Goal: Task Accomplishment & Management: Manage account settings

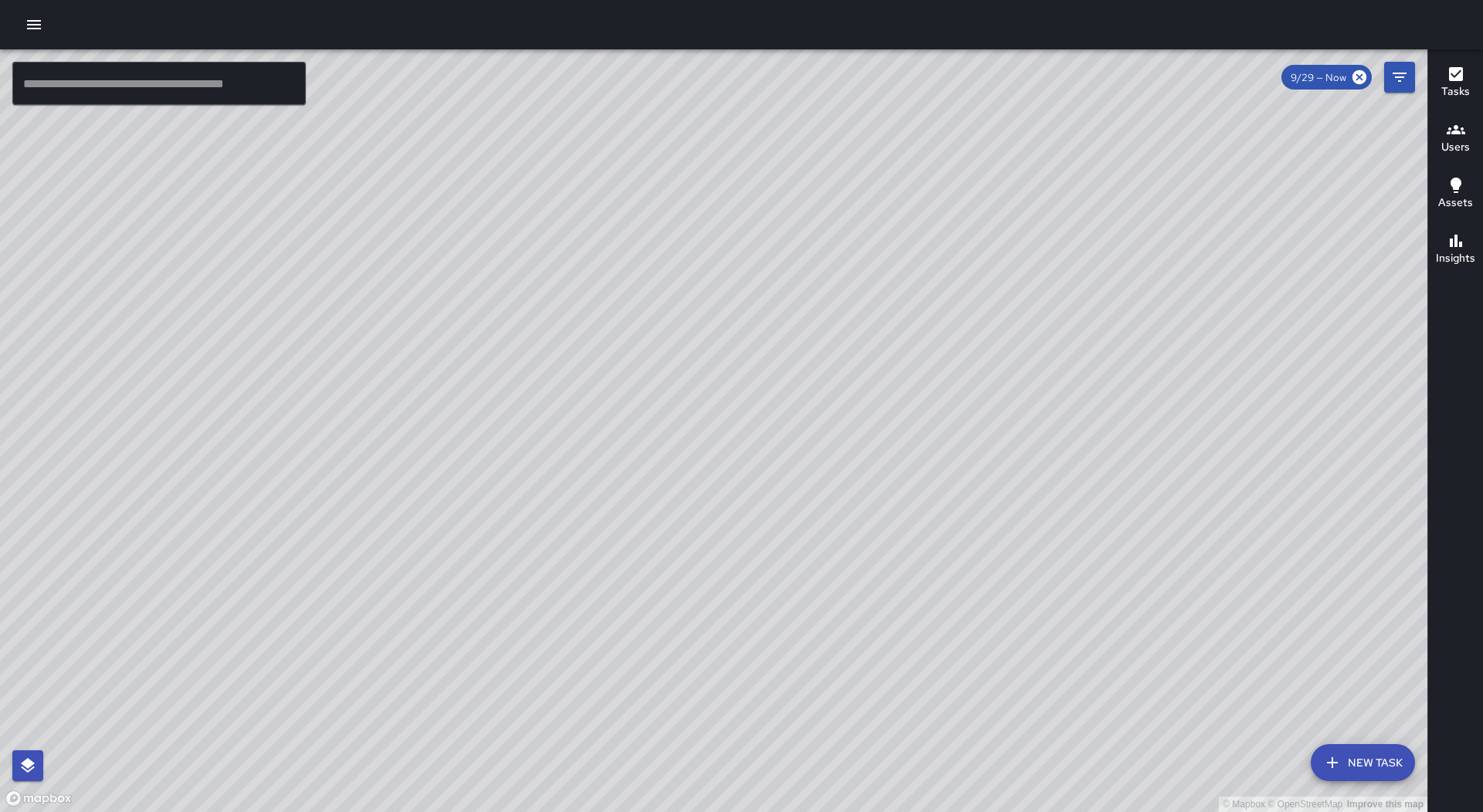
click at [38, 24] on icon "button" at bounding box center [33, 24] width 18 height 18
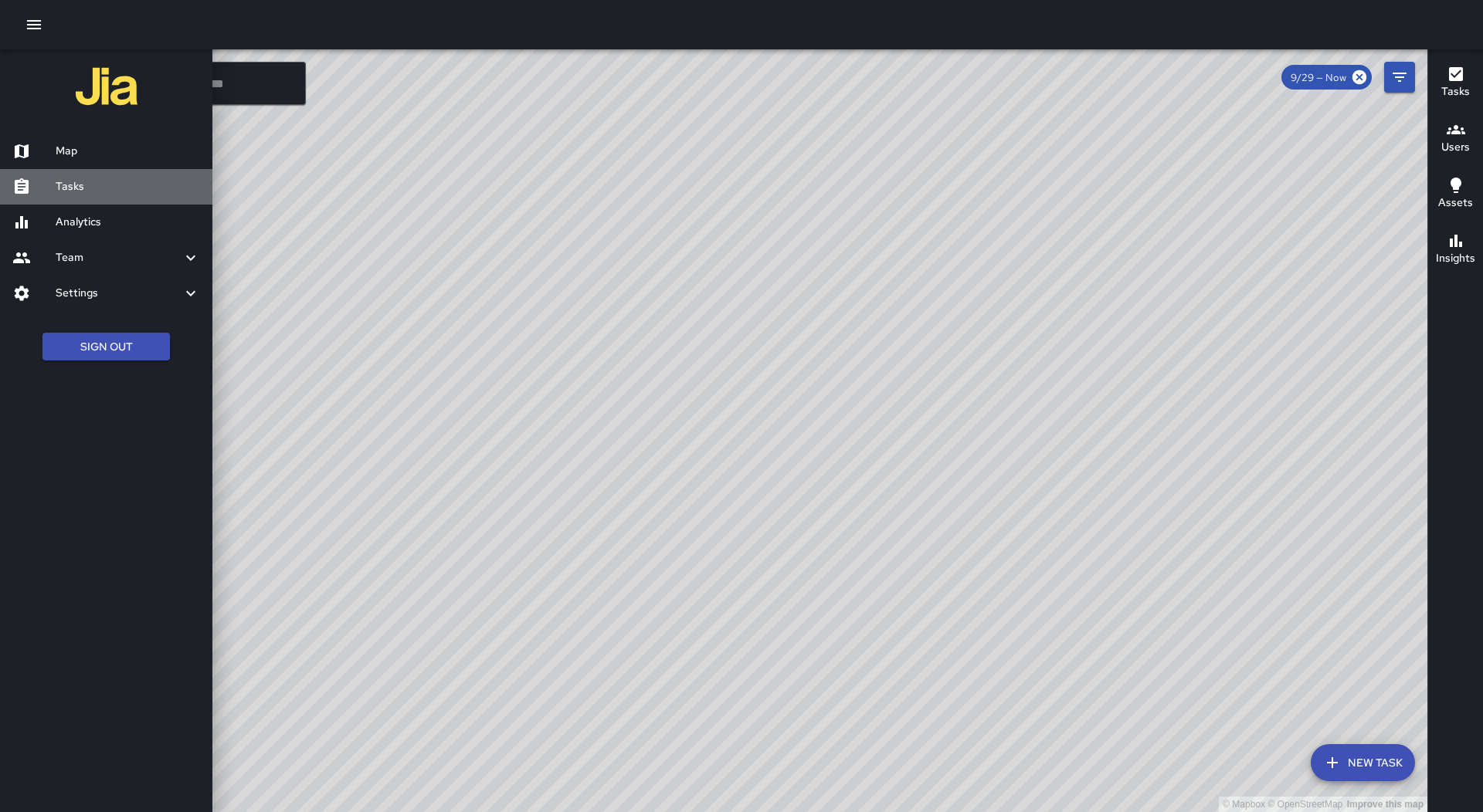
drag, startPoint x: 58, startPoint y: 199, endPoint x: 463, endPoint y: 264, distance: 410.2
click at [58, 199] on div "Tasks" at bounding box center [106, 186] width 213 height 36
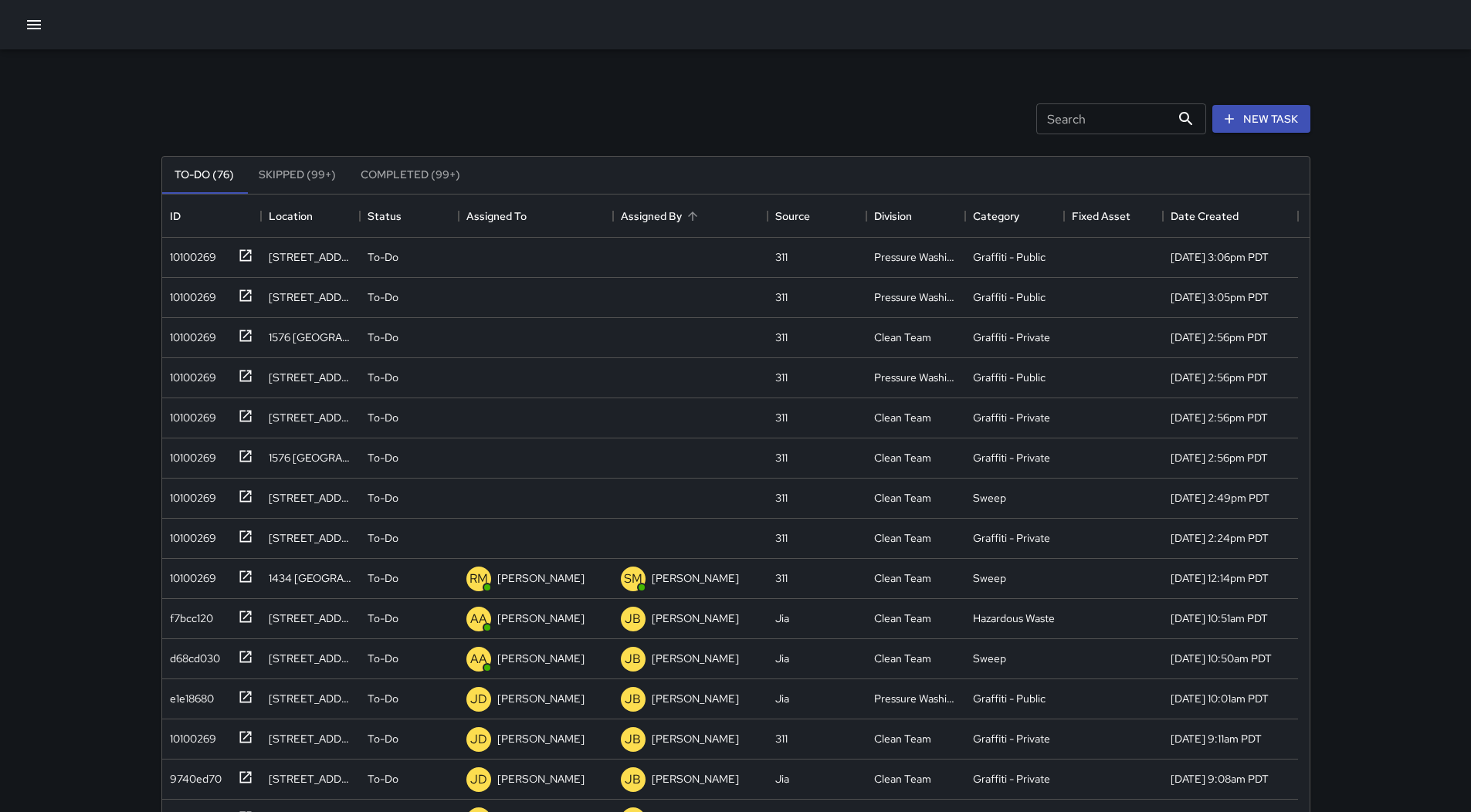
scroll to position [642, 1136]
click at [540, 212] on icon "Sort" at bounding box center [538, 216] width 14 height 14
click at [200, 261] on div "10100269" at bounding box center [190, 254] width 52 height 22
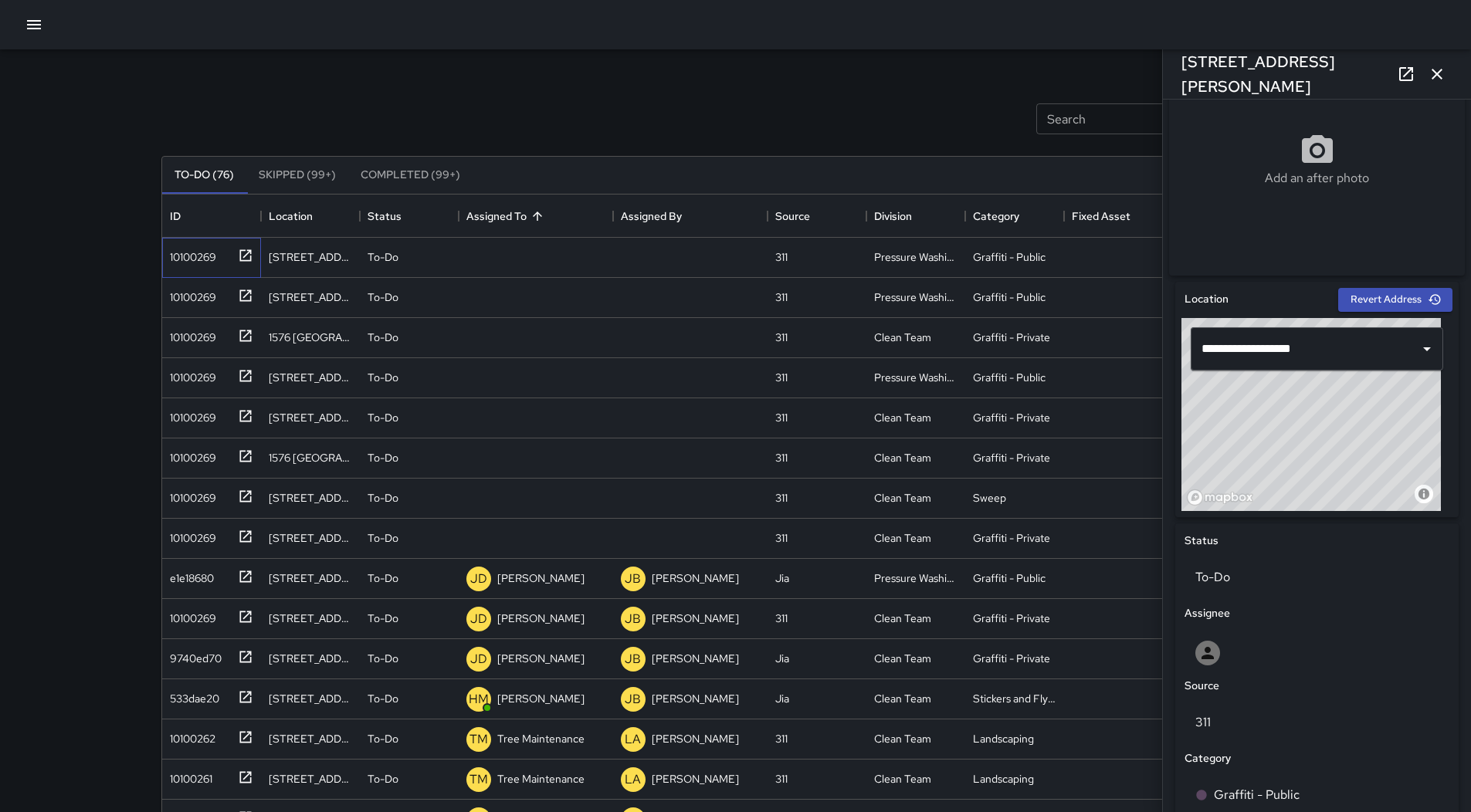
scroll to position [298, 0]
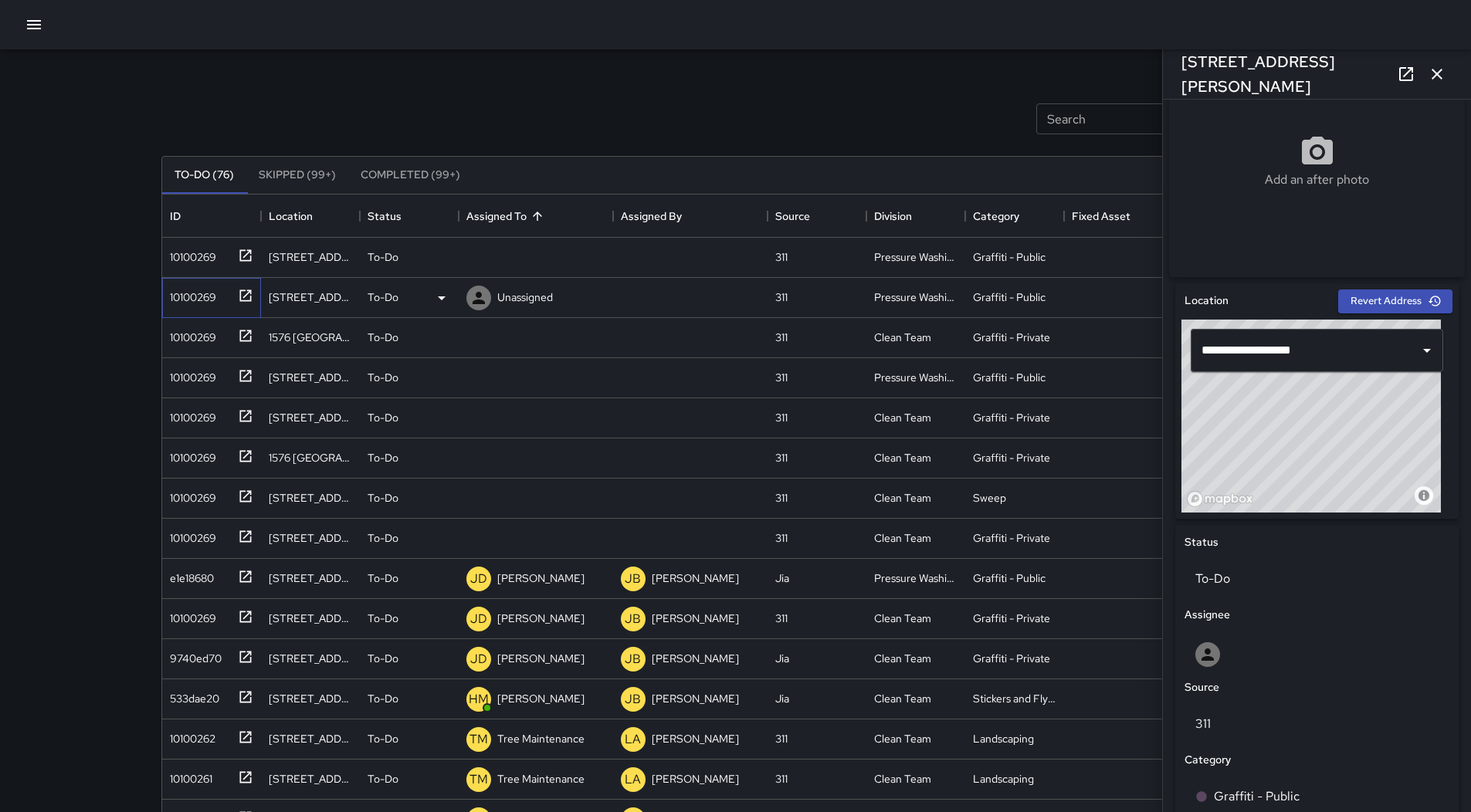
click at [184, 289] on div "10100269" at bounding box center [190, 294] width 52 height 22
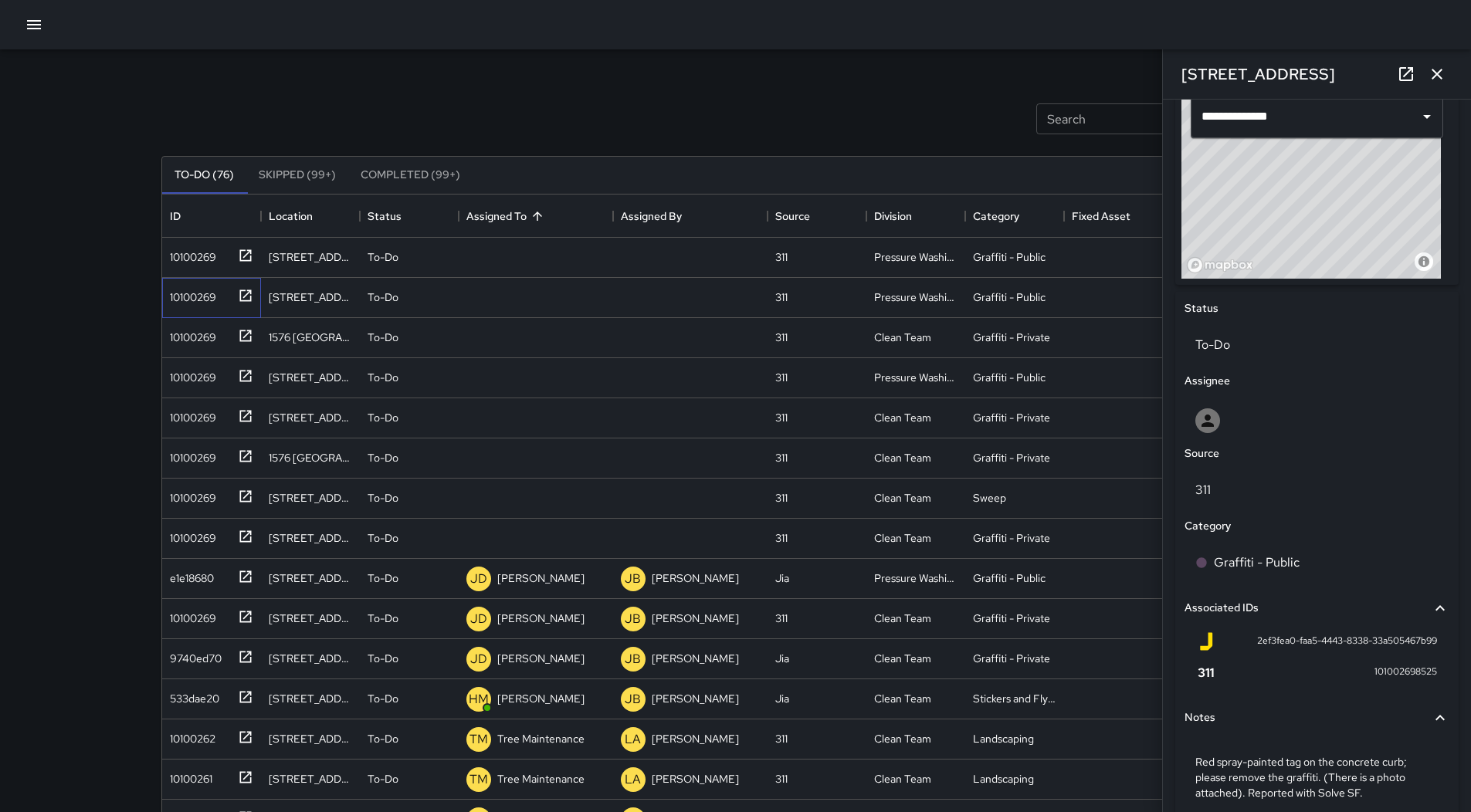
scroll to position [376, 0]
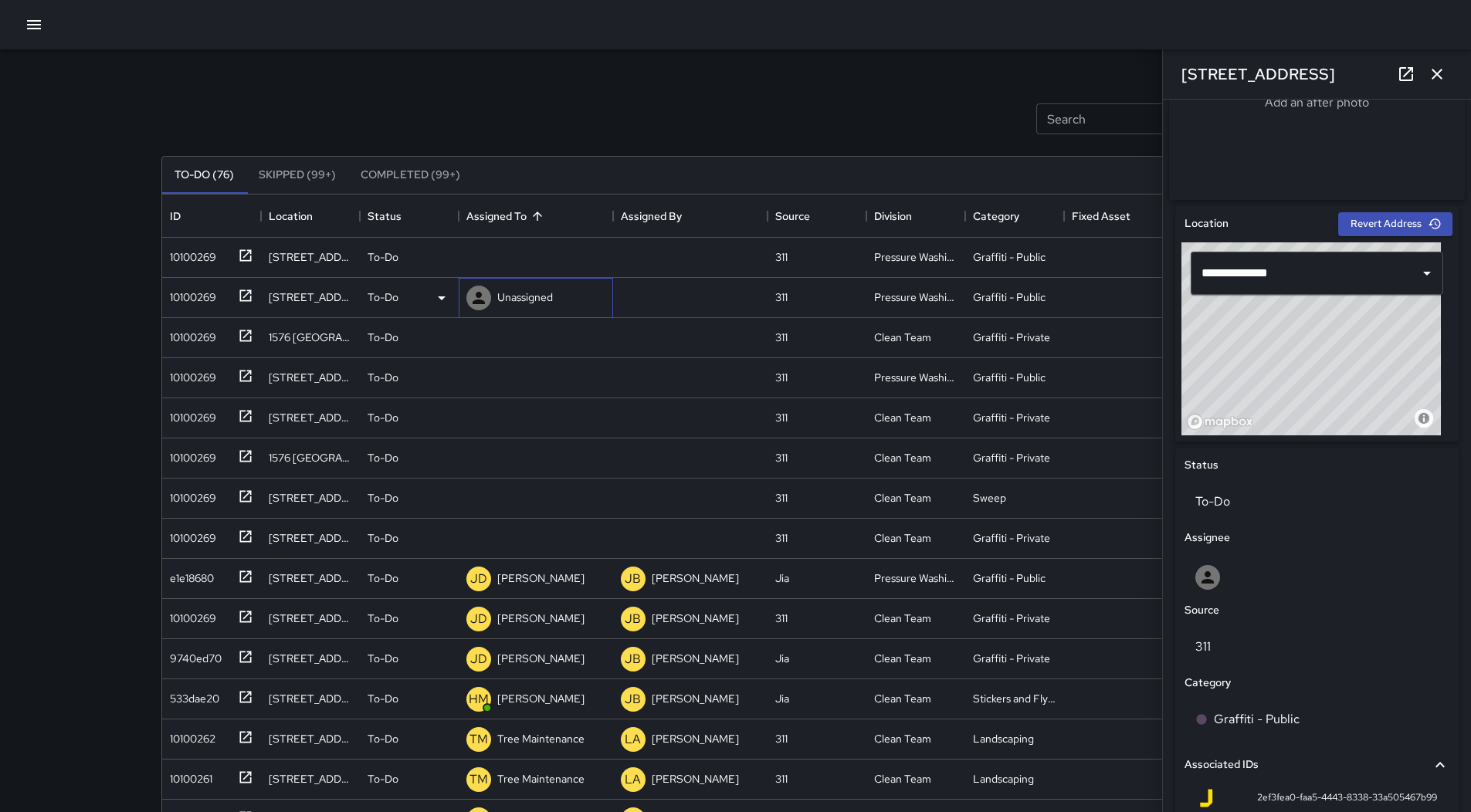
click at [530, 303] on p "Unassigned" at bounding box center [525, 297] width 56 height 16
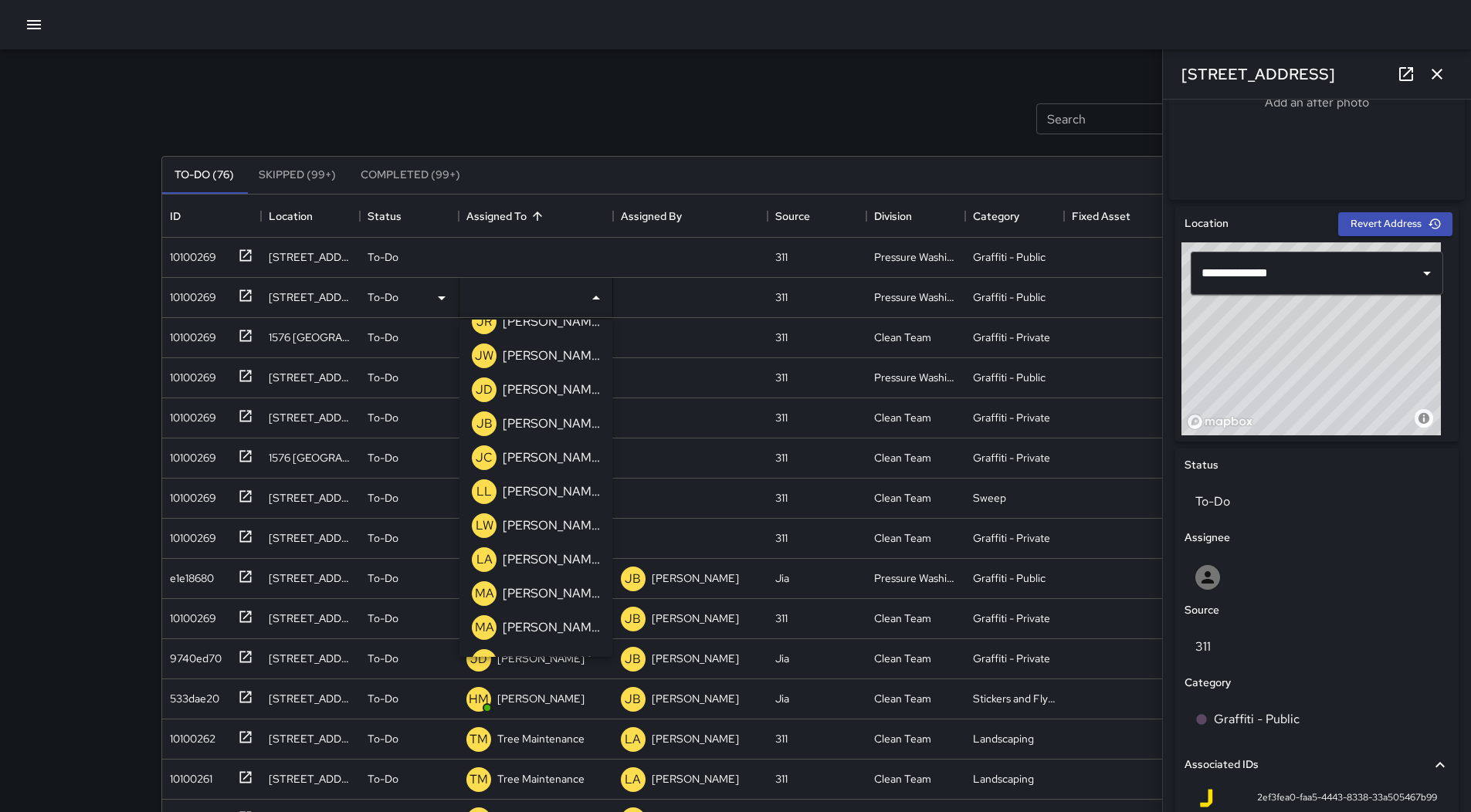
scroll to position [1004, 0]
click at [539, 572] on div "[PERSON_NAME]" at bounding box center [551, 562] width 104 height 24
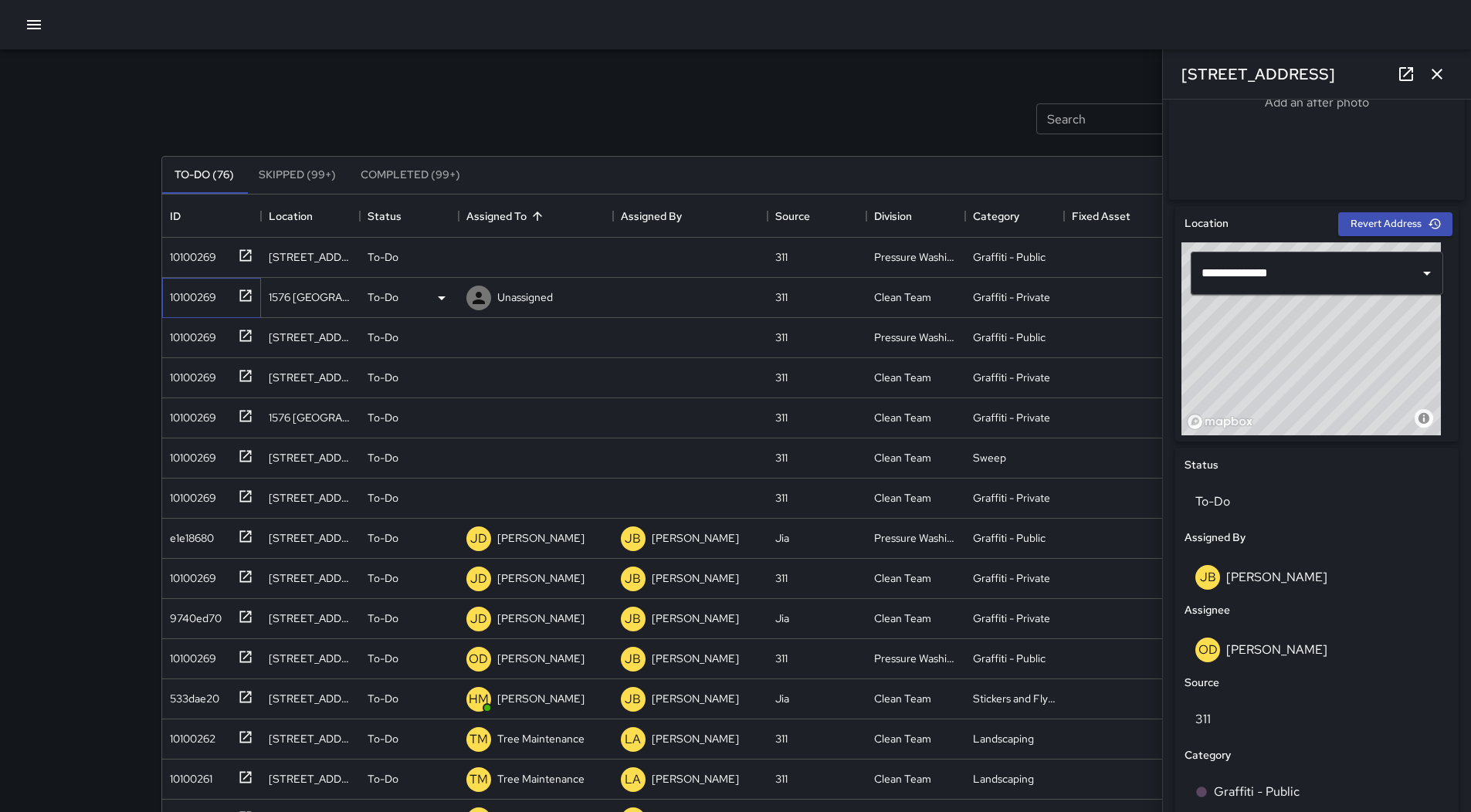
click at [166, 298] on div "10100269" at bounding box center [190, 294] width 52 height 22
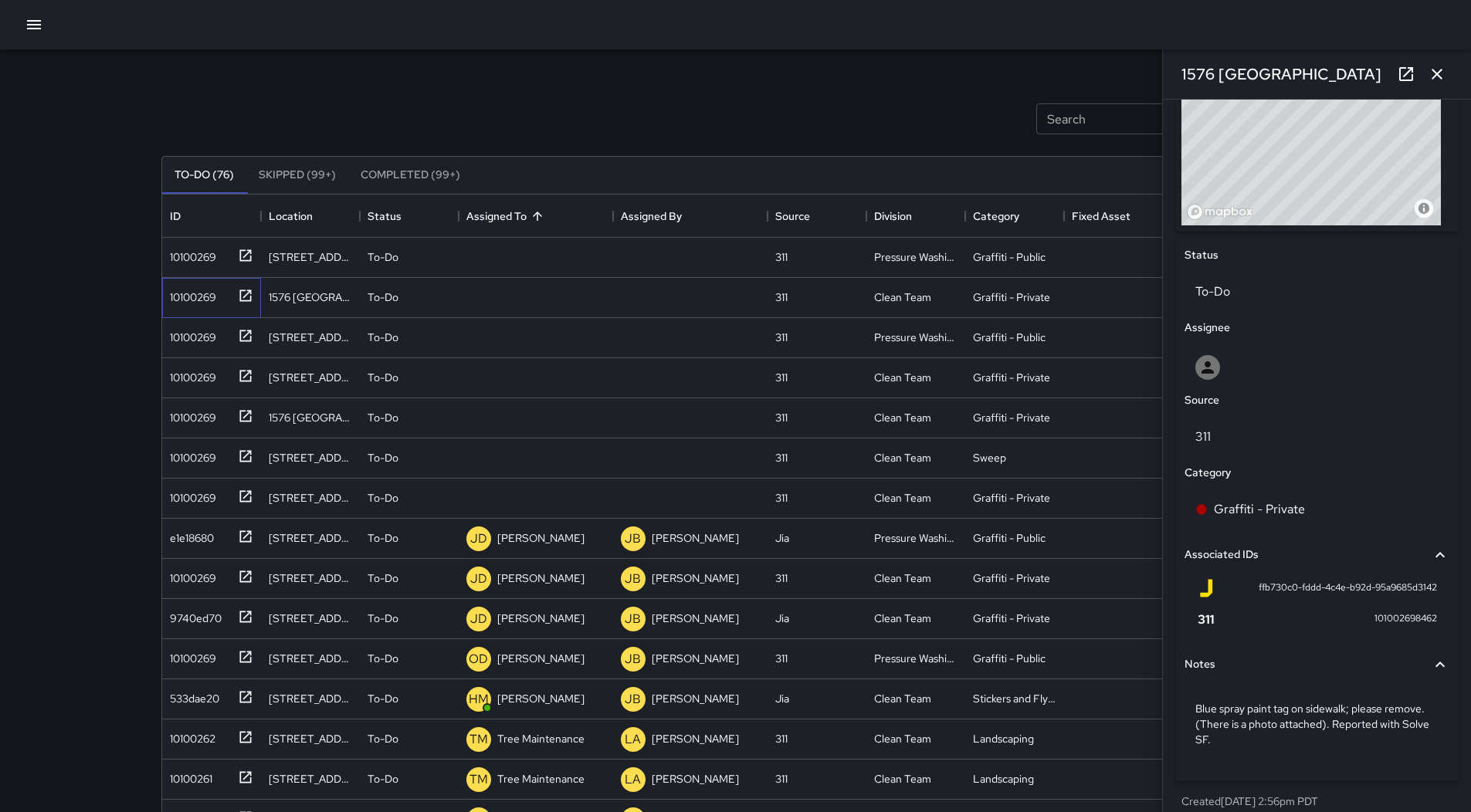
scroll to position [607, 0]
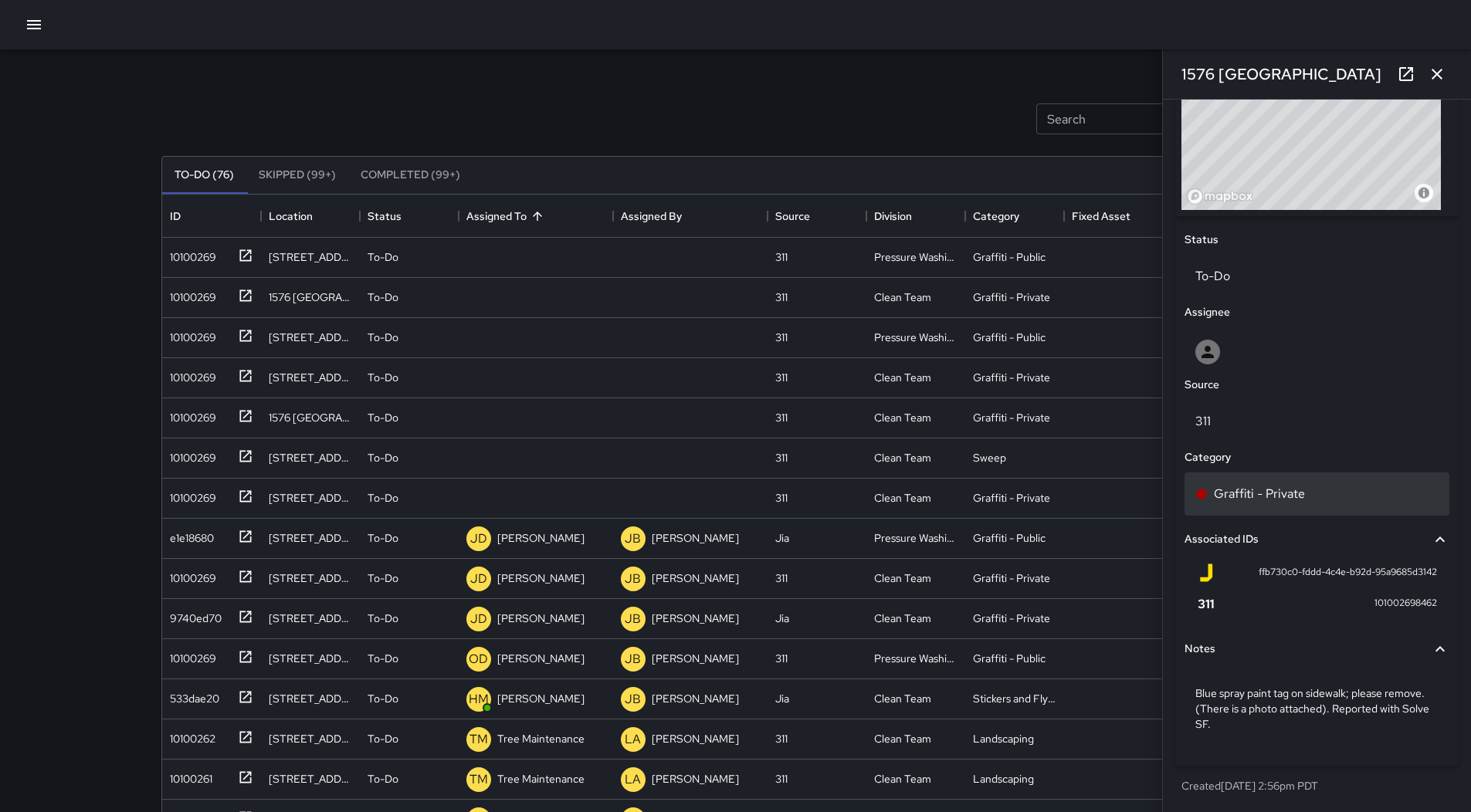
click at [1319, 490] on div "Graffiti - Private" at bounding box center [1317, 494] width 243 height 18
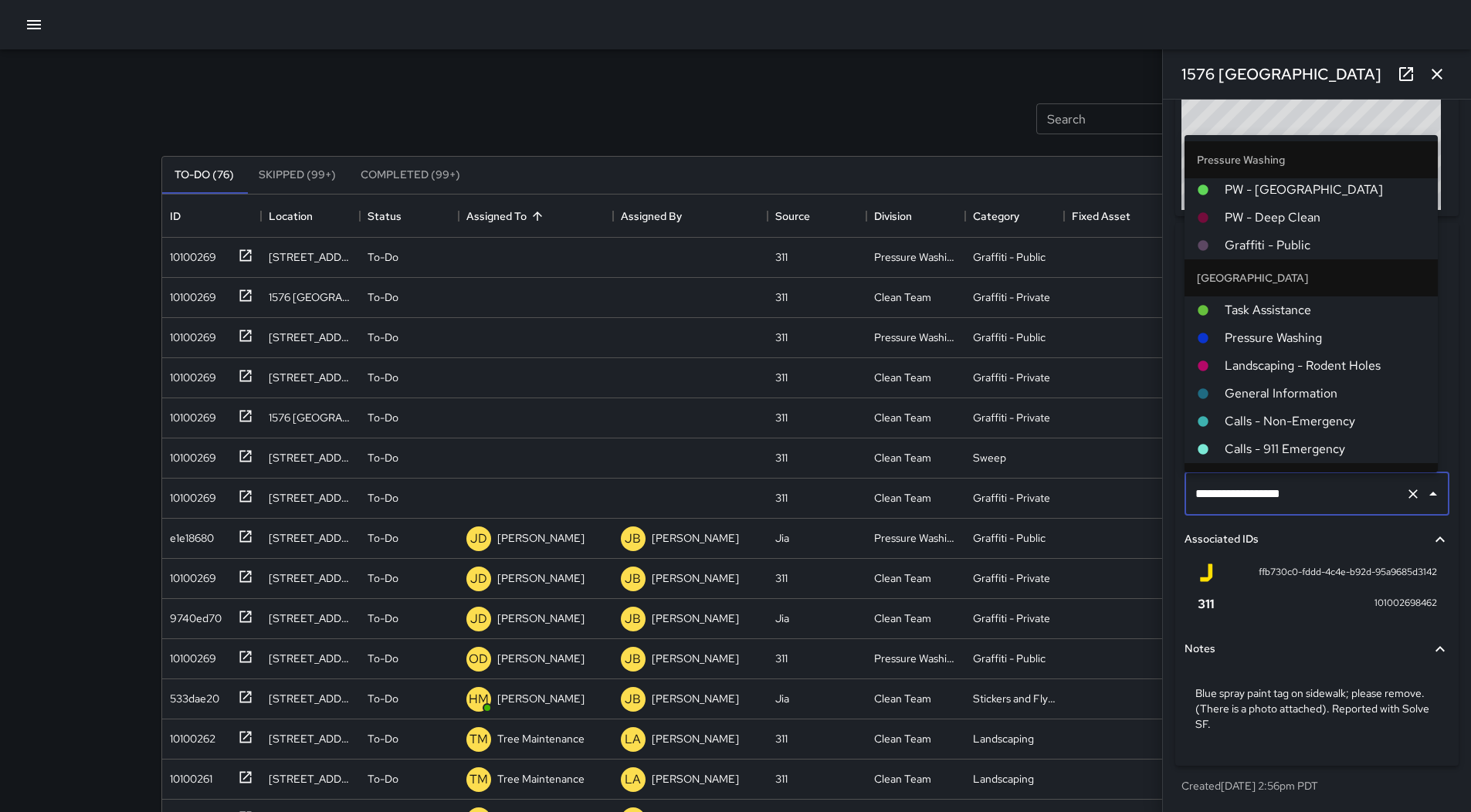
scroll to position [1093, 0]
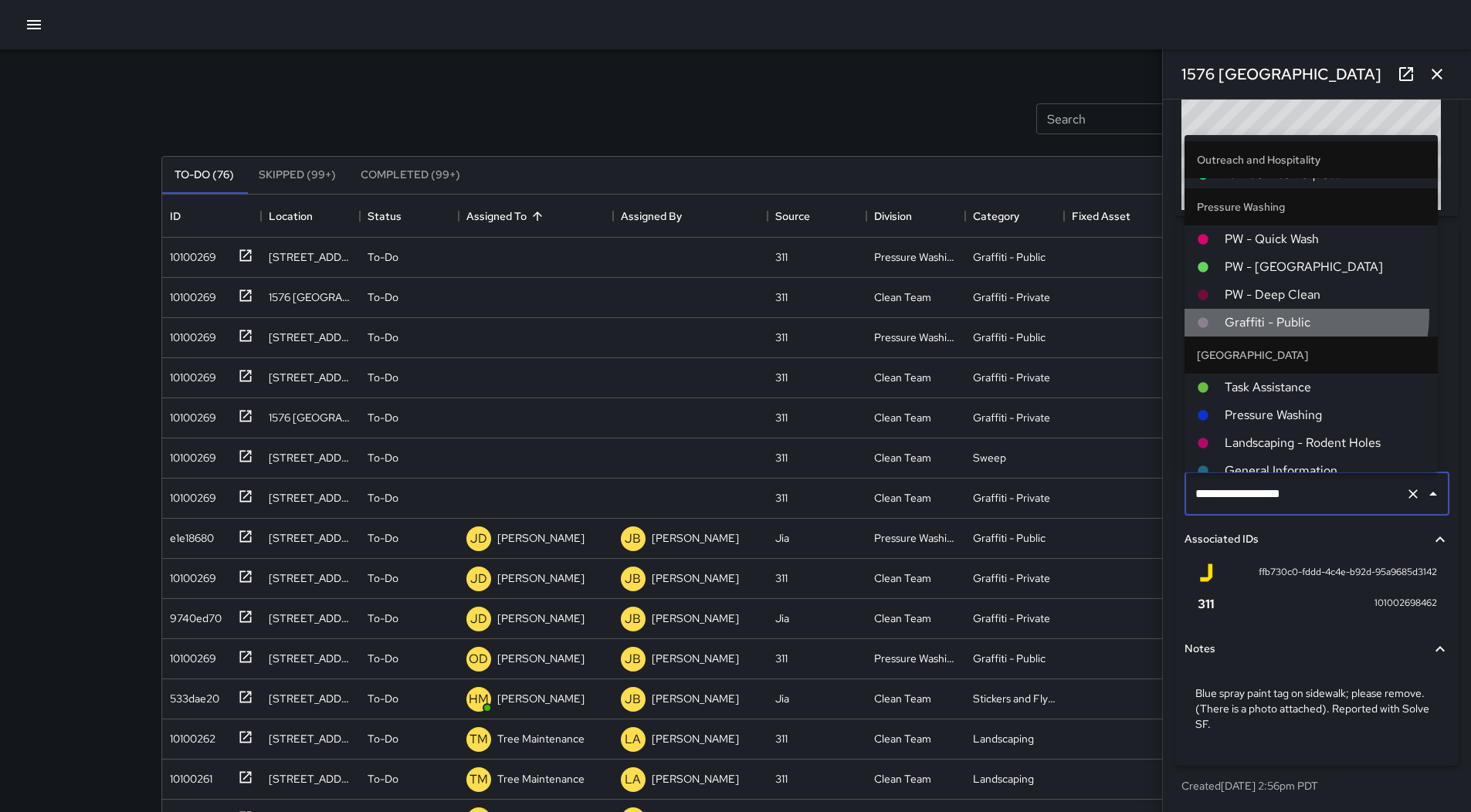
click at [1300, 317] on span "Graffiti - Public" at bounding box center [1325, 322] width 200 height 18
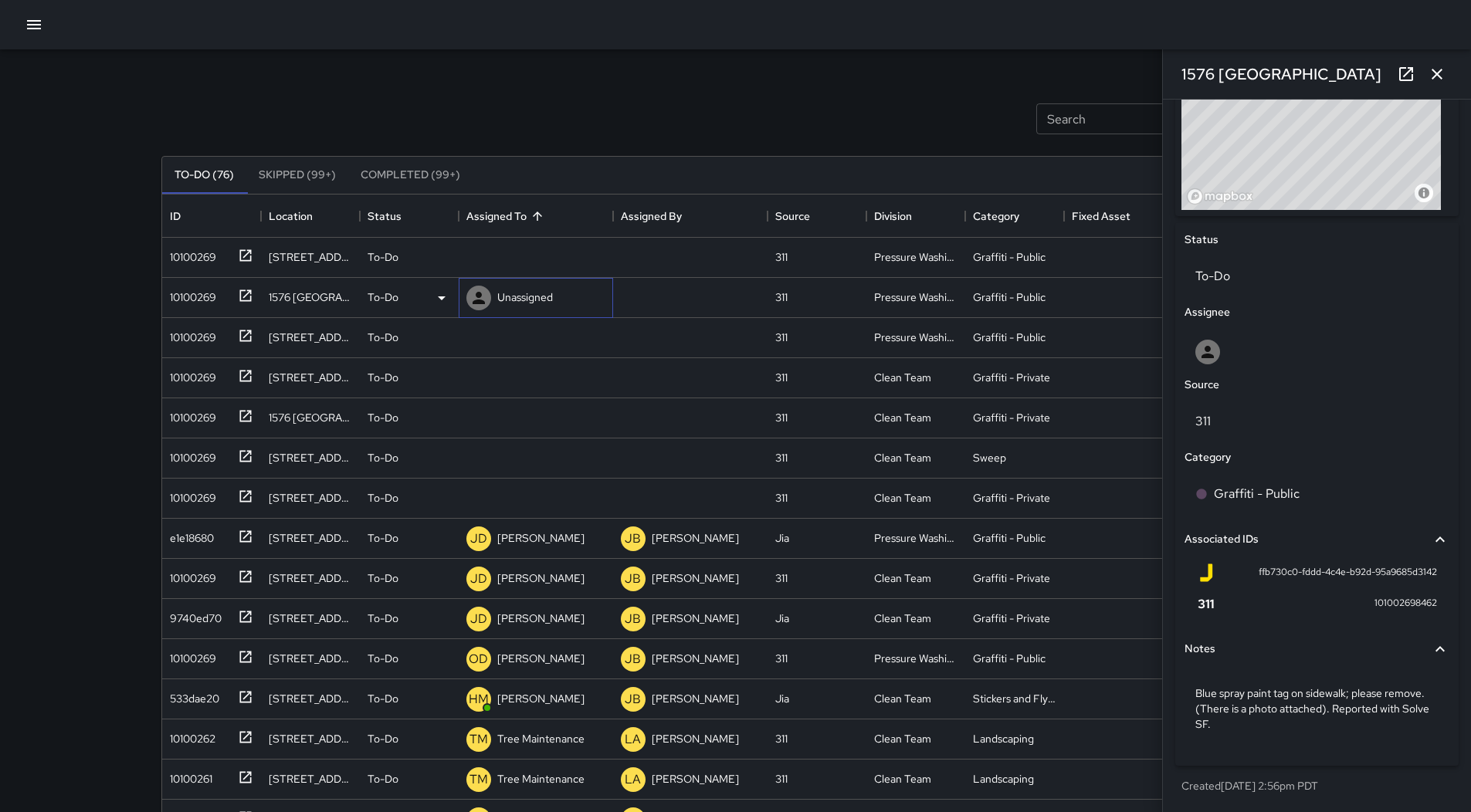
click at [521, 290] on div "Unassigned" at bounding box center [525, 297] width 62 height 22
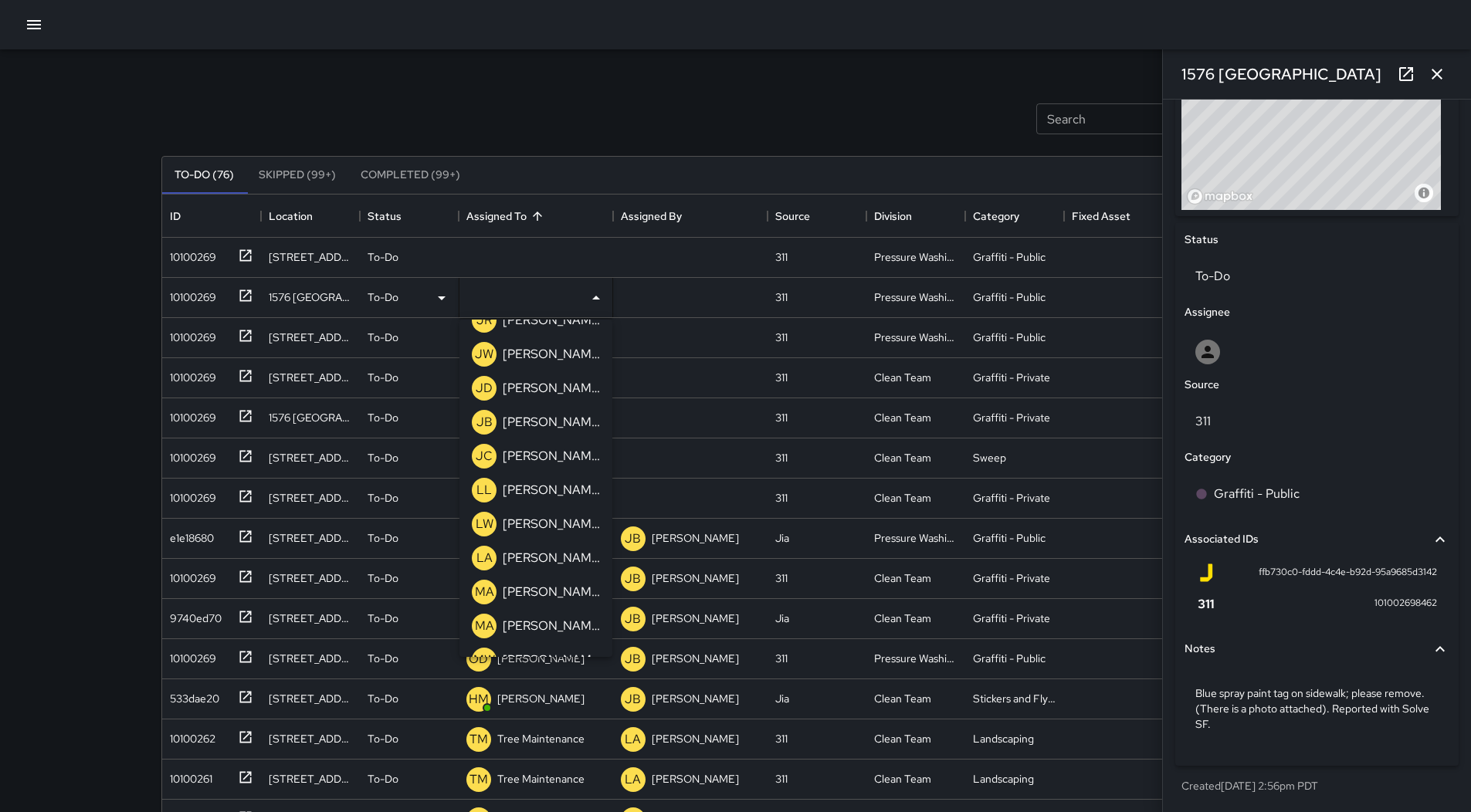
scroll to position [1004, 0]
click at [546, 551] on div "[PERSON_NAME]" at bounding box center [551, 562] width 104 height 24
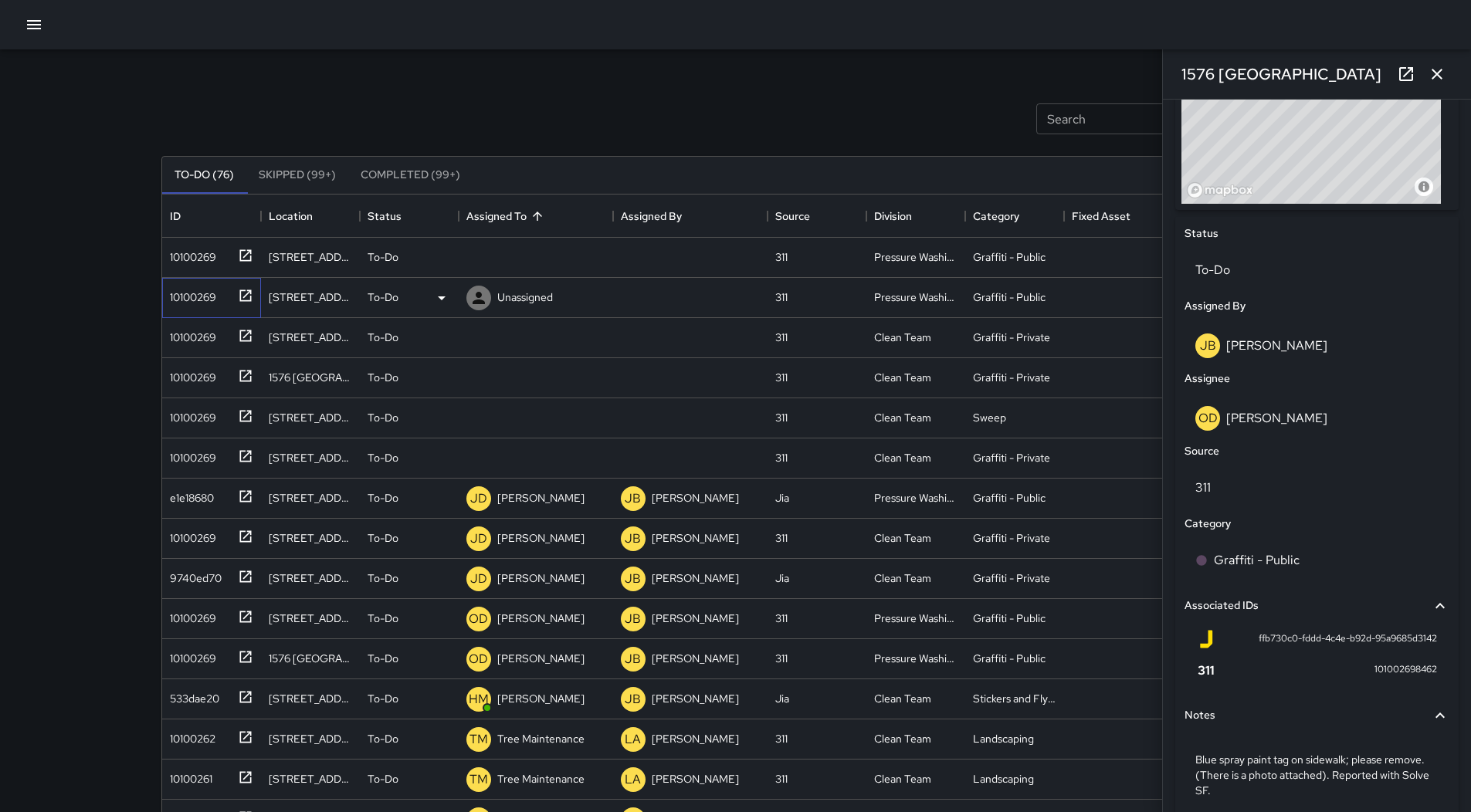
click at [186, 297] on div "10100269" at bounding box center [190, 294] width 52 height 22
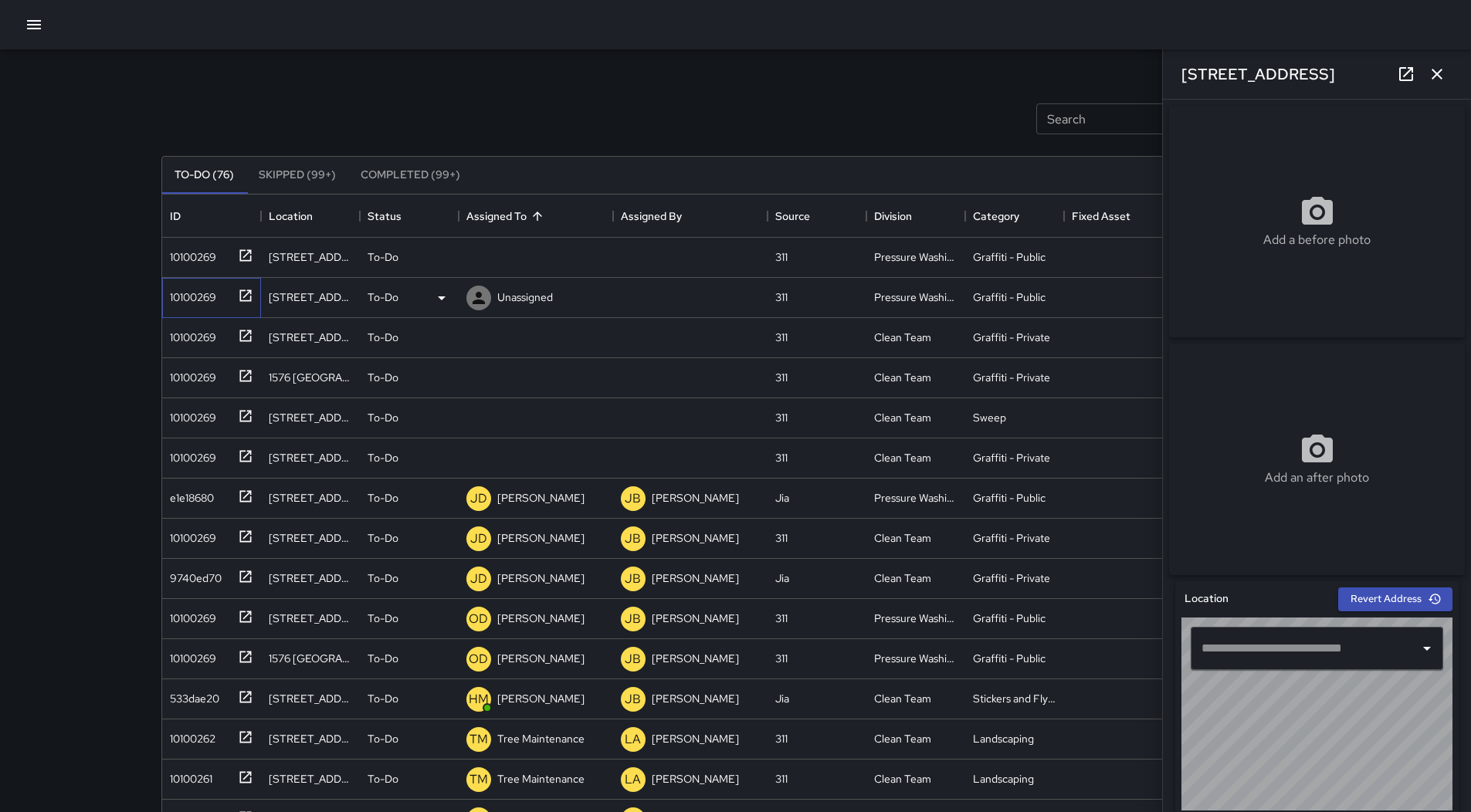
type input "**********"
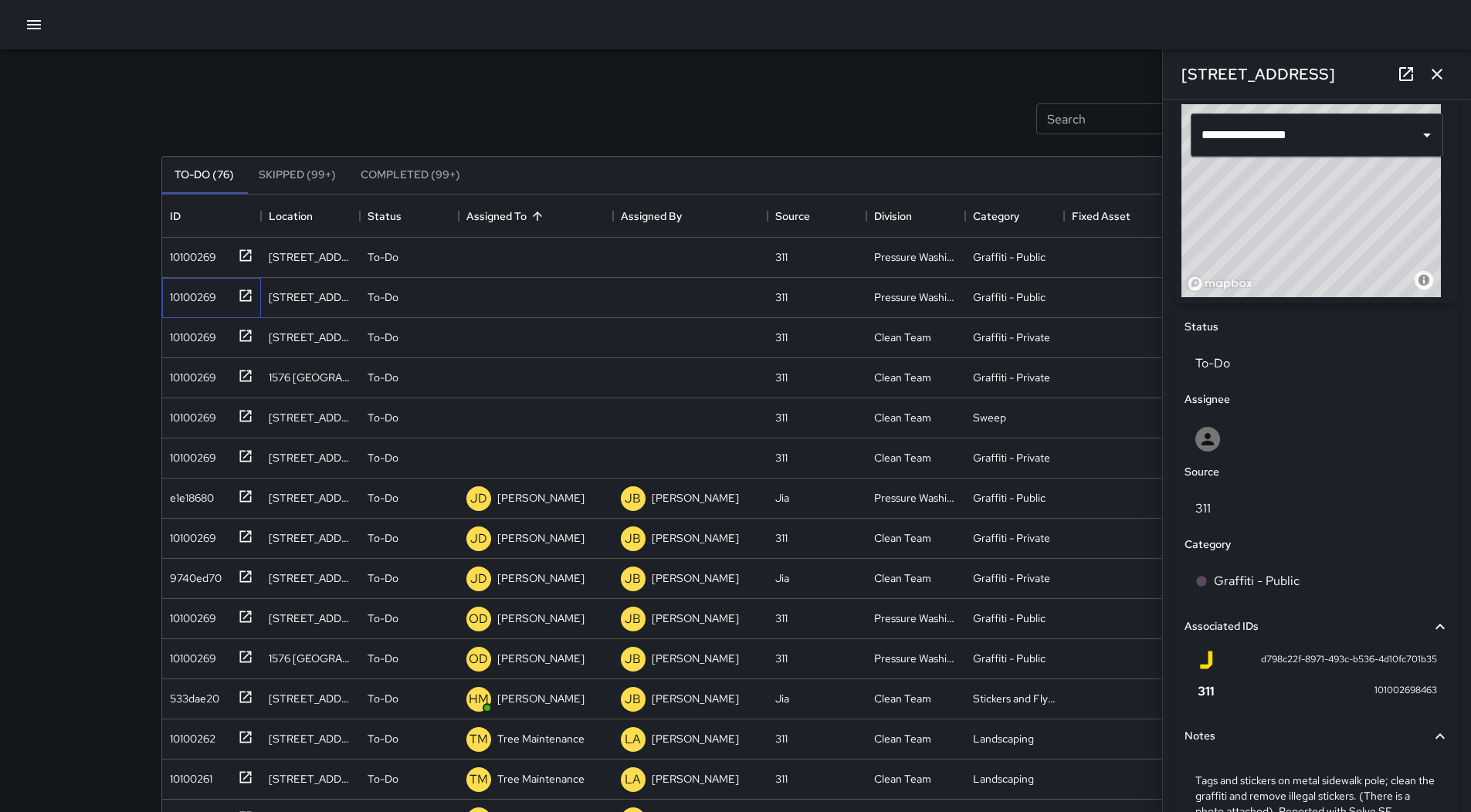
scroll to position [376, 0]
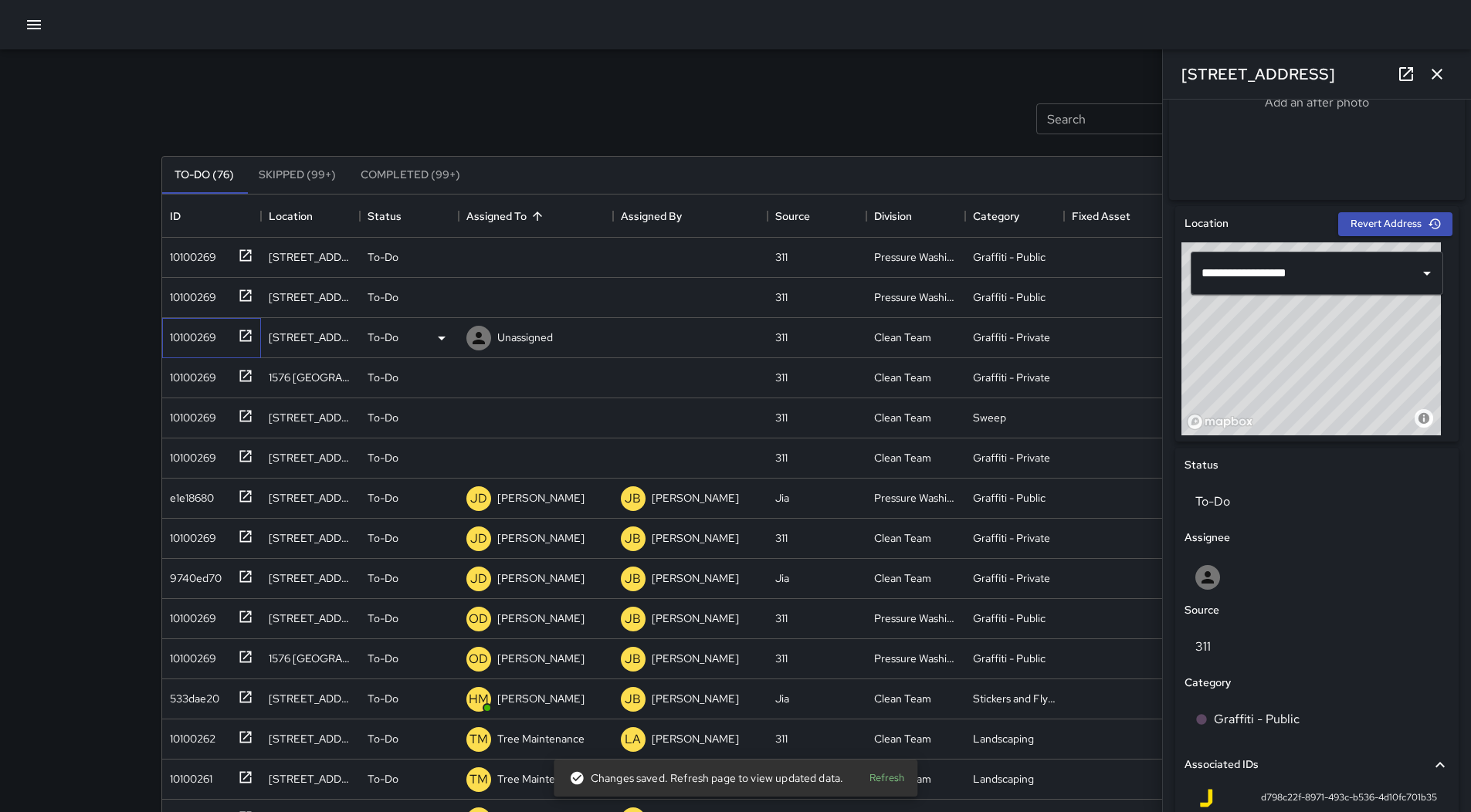
click at [207, 341] on div "10100269" at bounding box center [190, 334] width 52 height 22
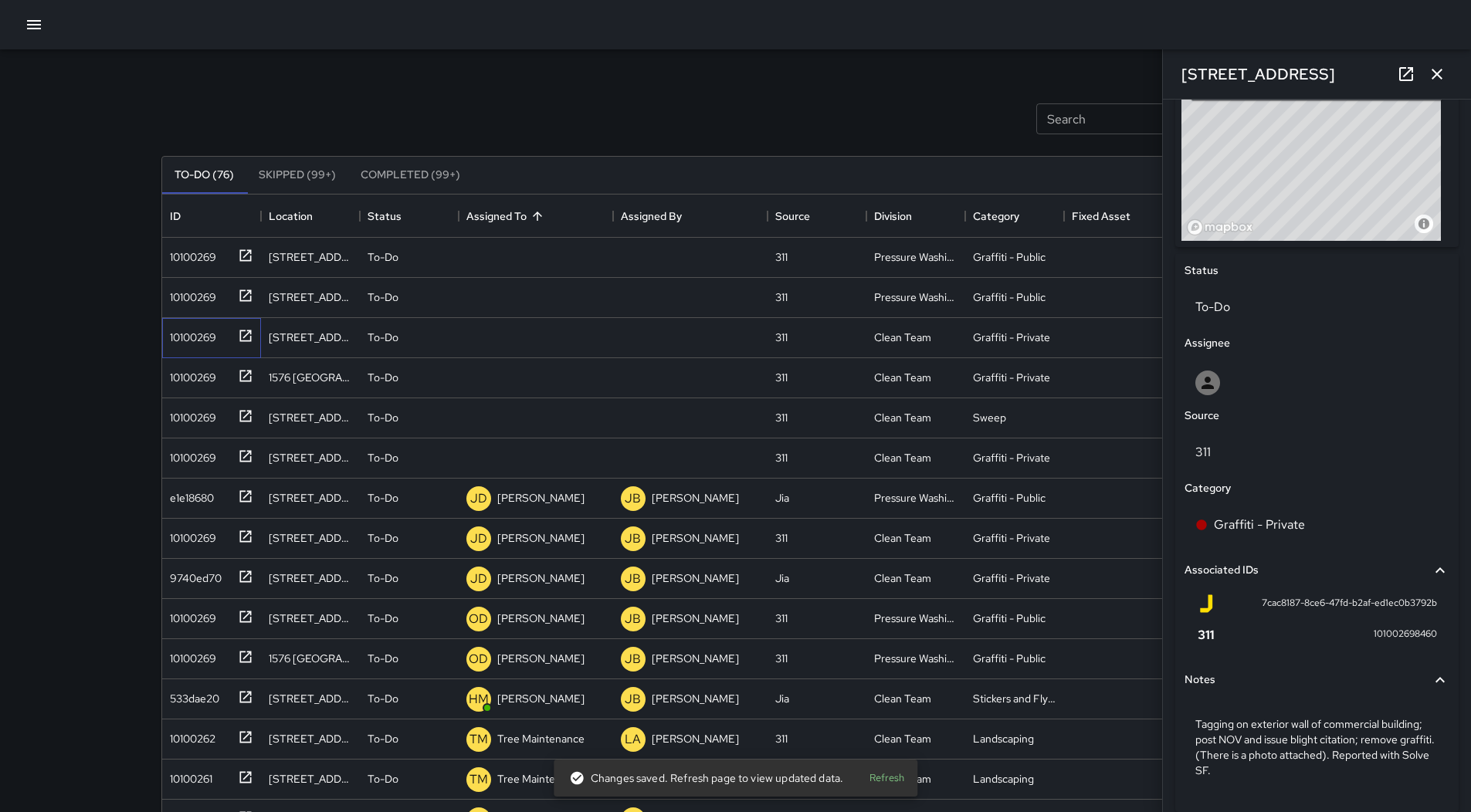
scroll to position [386, 0]
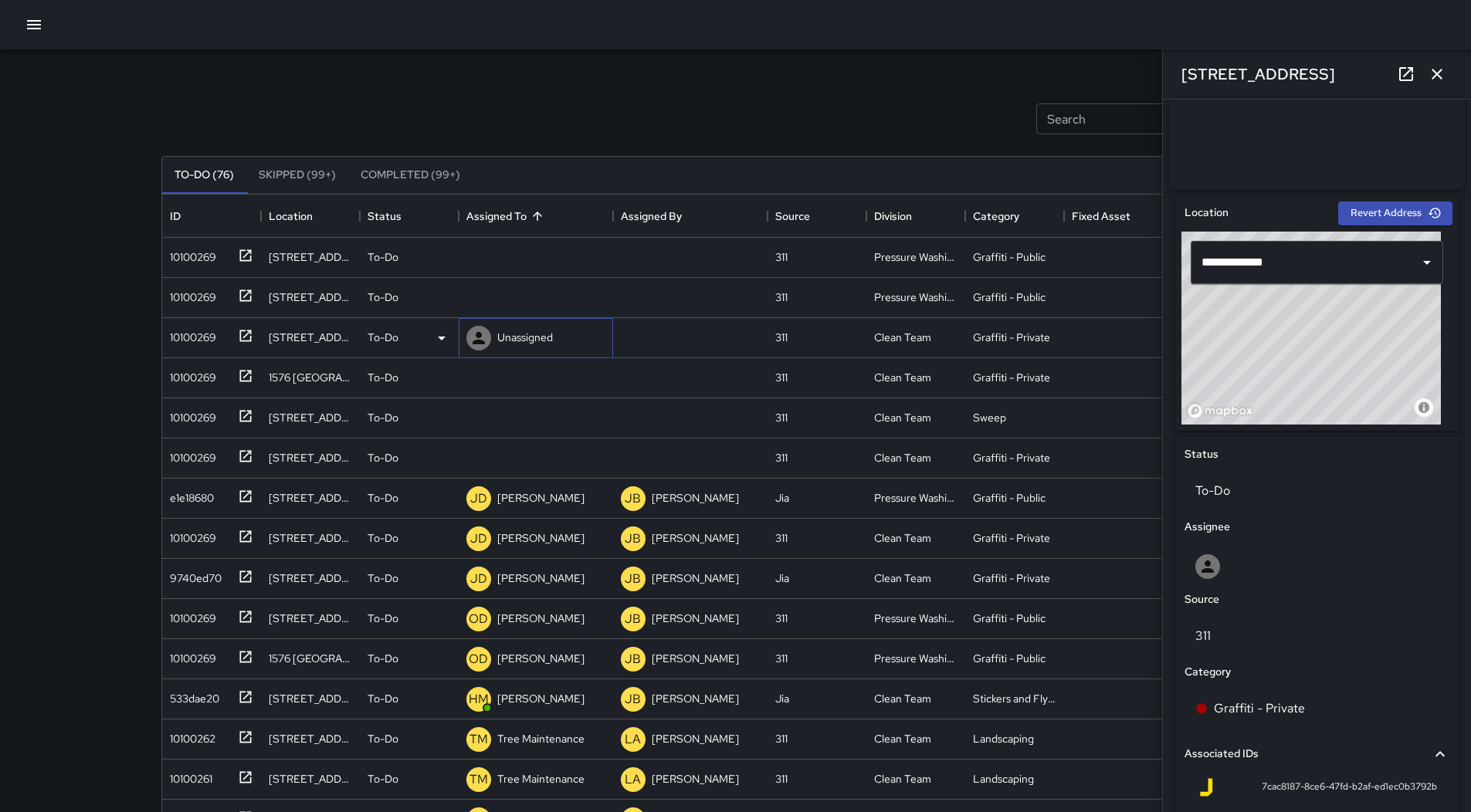
click at [538, 331] on p "Unassigned" at bounding box center [525, 337] width 56 height 16
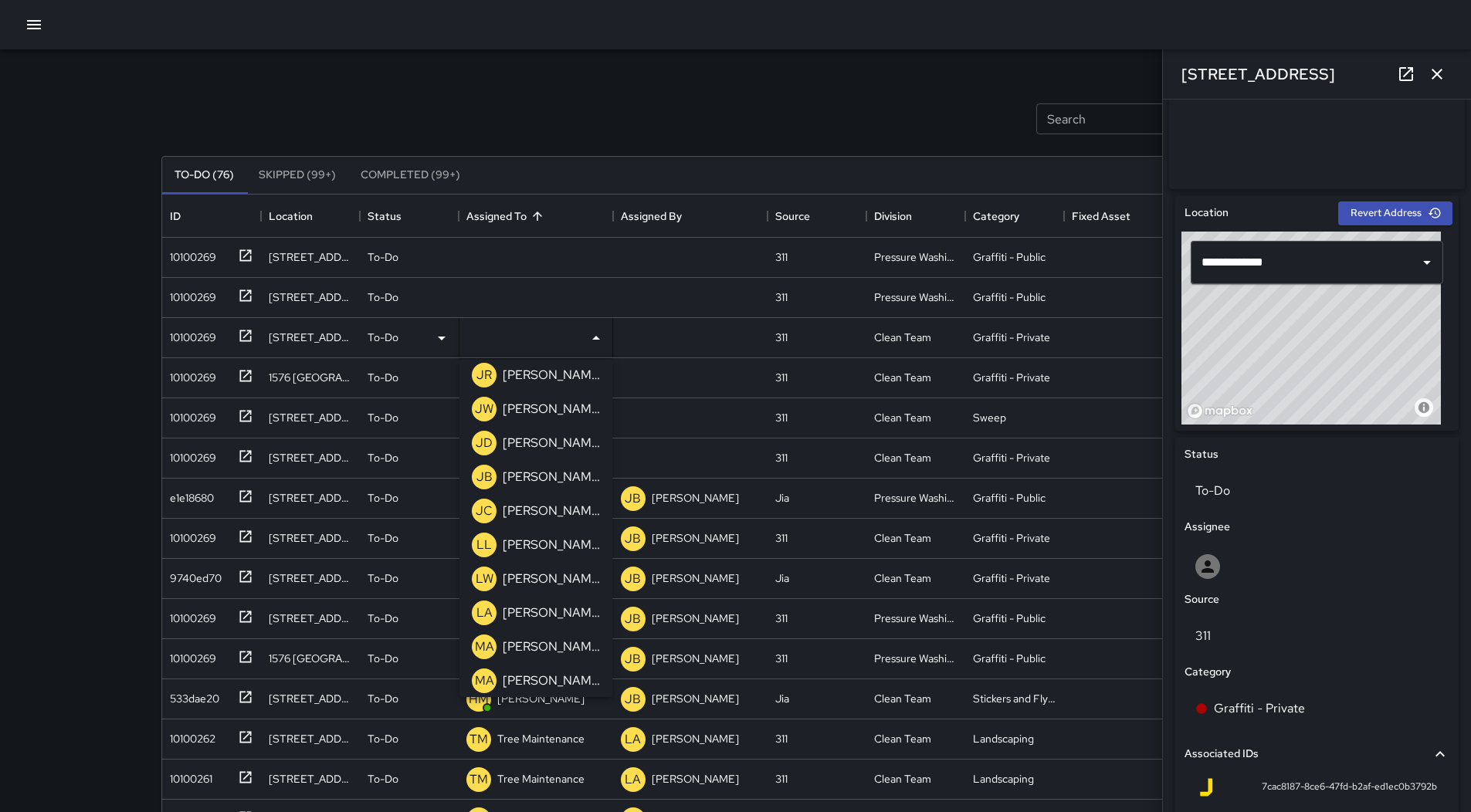
scroll to position [849, 0]
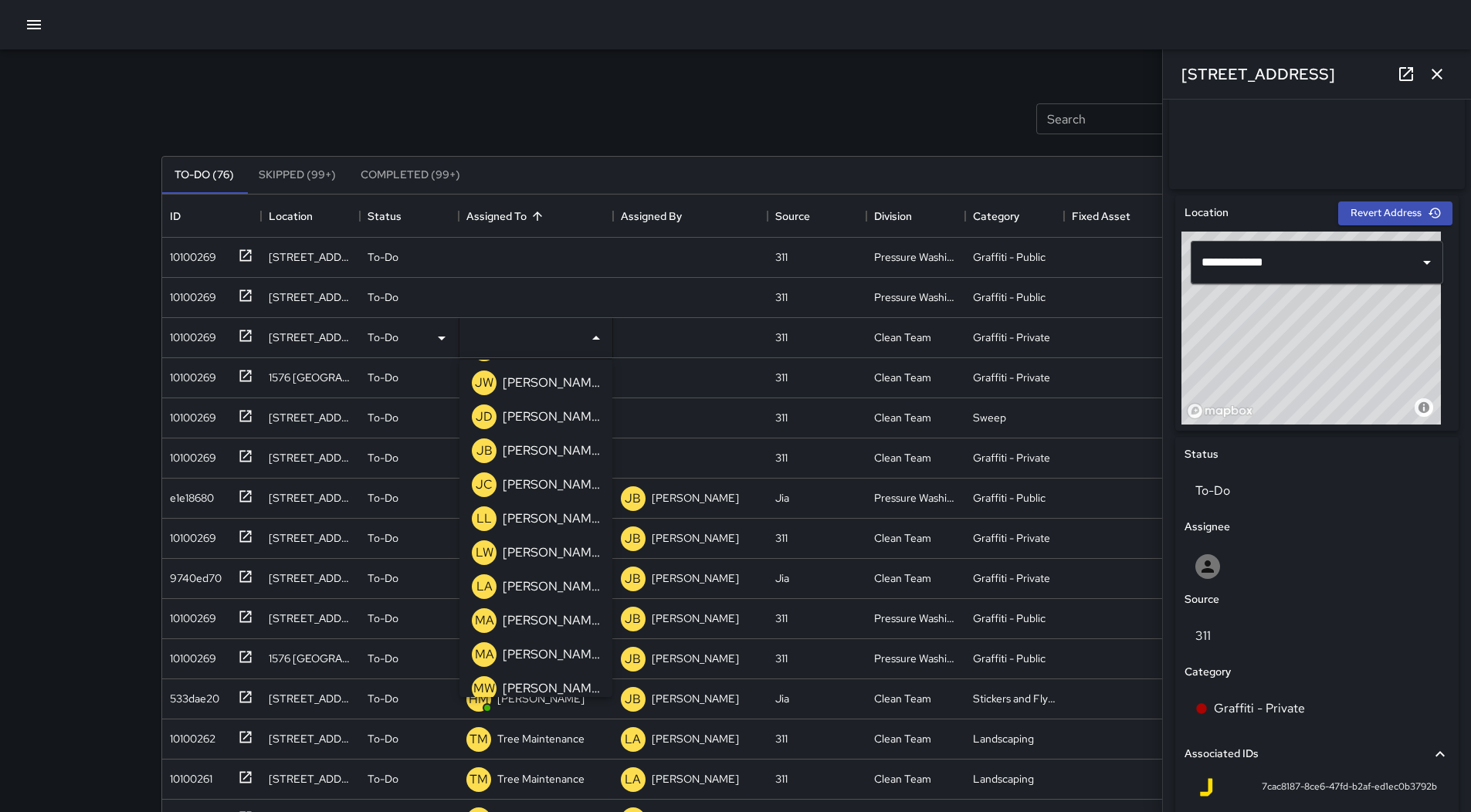
click at [528, 588] on p "[PERSON_NAME]" at bounding box center [552, 586] width 98 height 18
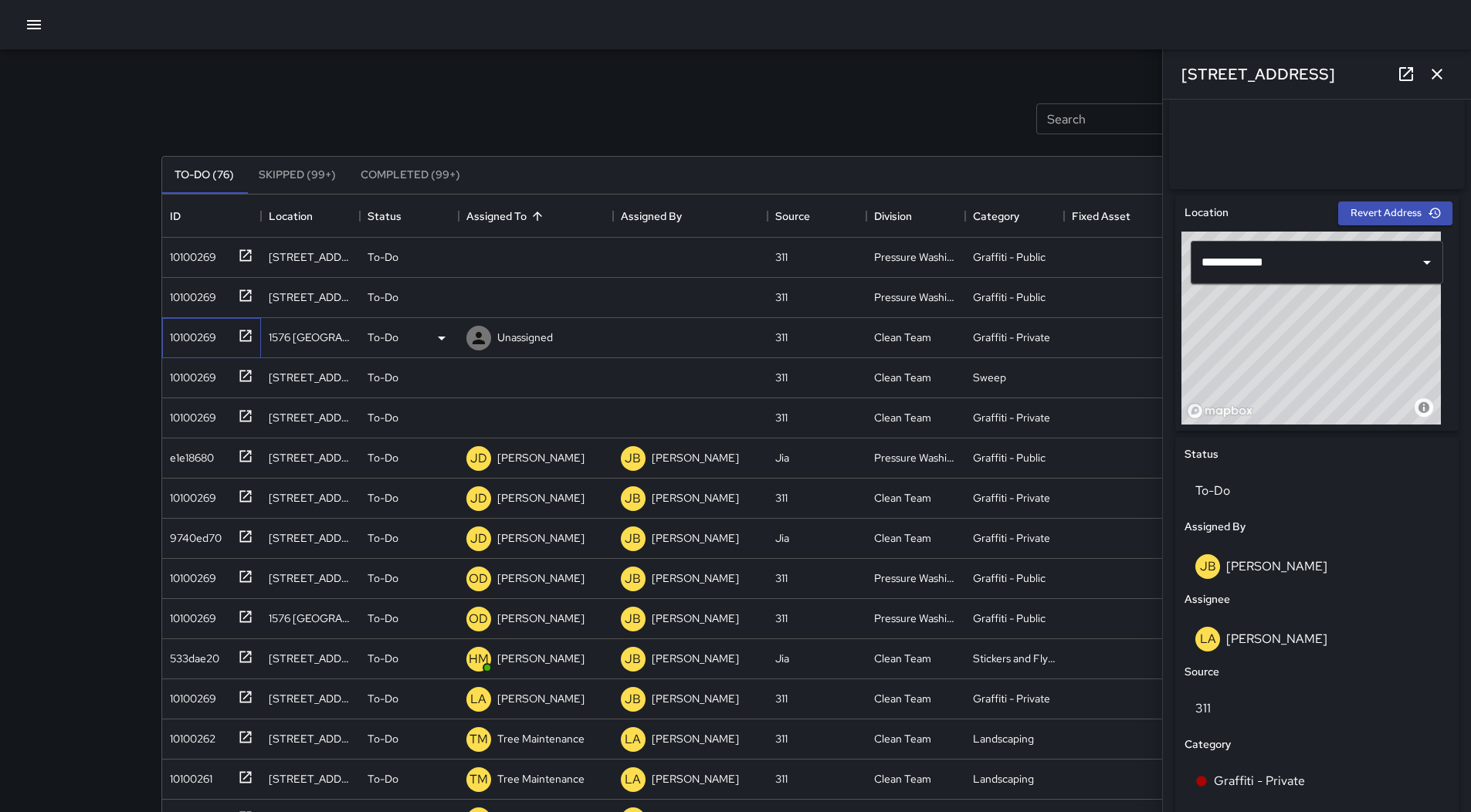
click at [186, 343] on div "10100269" at bounding box center [190, 334] width 52 height 22
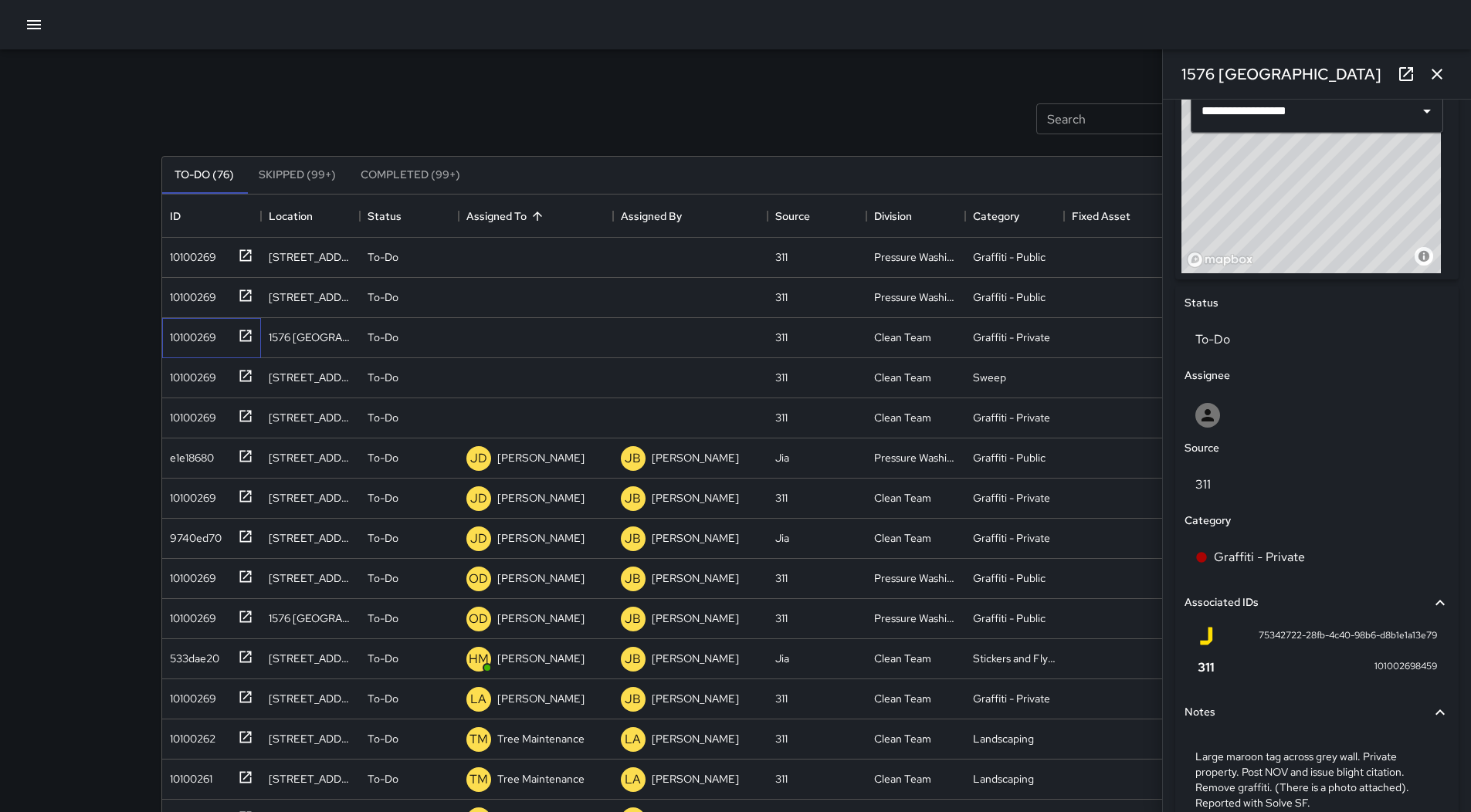
scroll to position [236, 0]
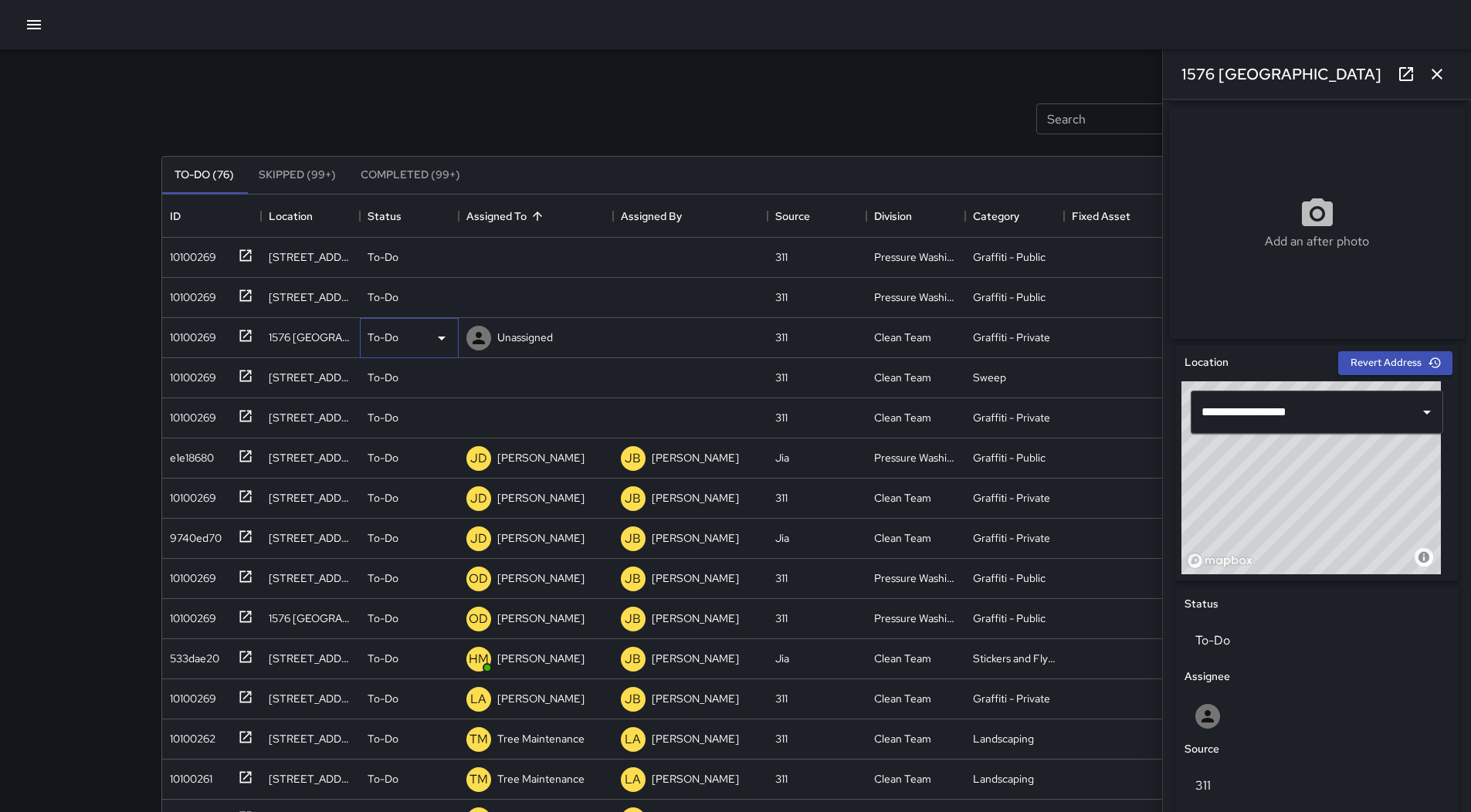
click at [426, 340] on div "To-Do" at bounding box center [410, 338] width 84 height 18
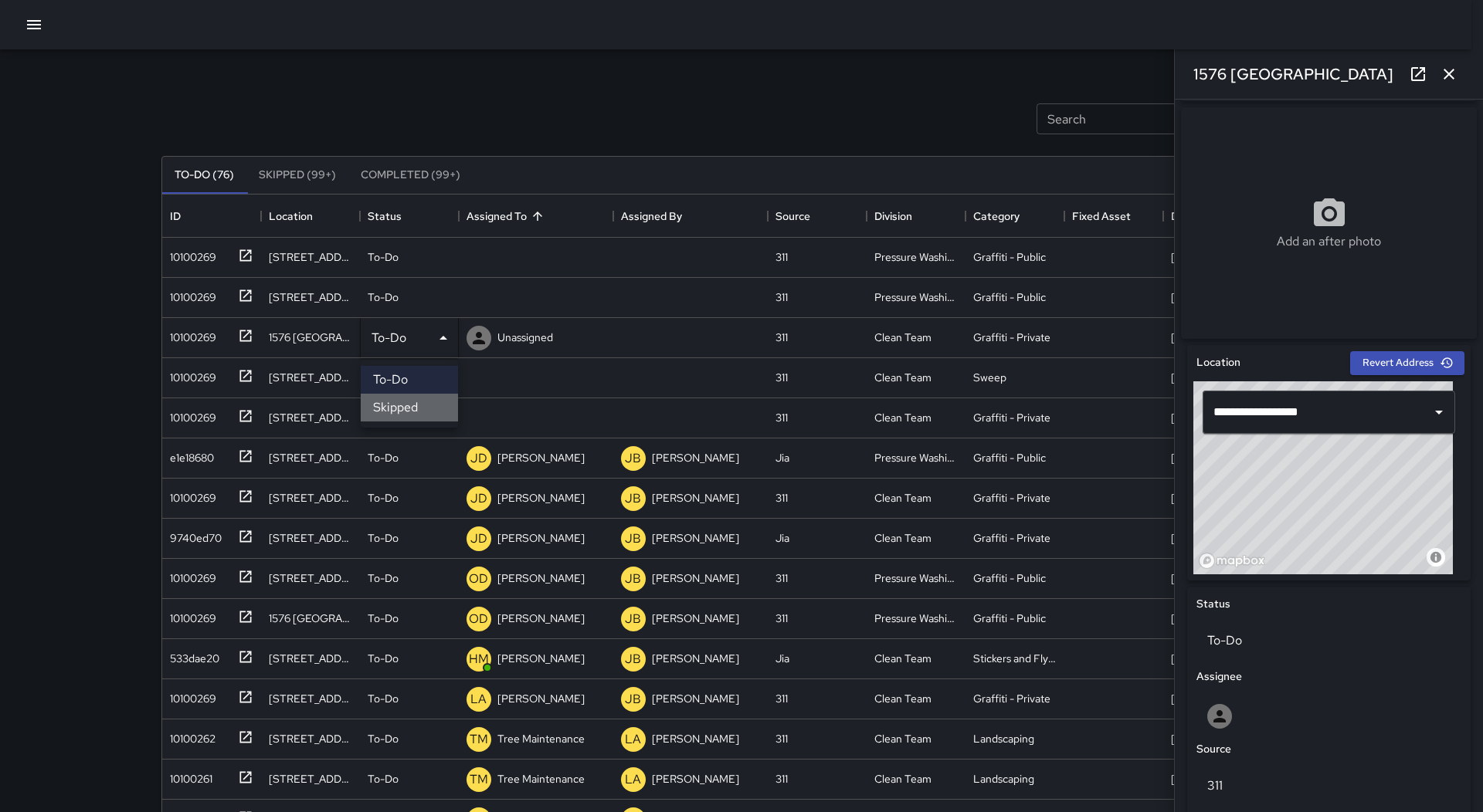
click at [417, 406] on li "Skipped" at bounding box center [410, 408] width 98 height 28
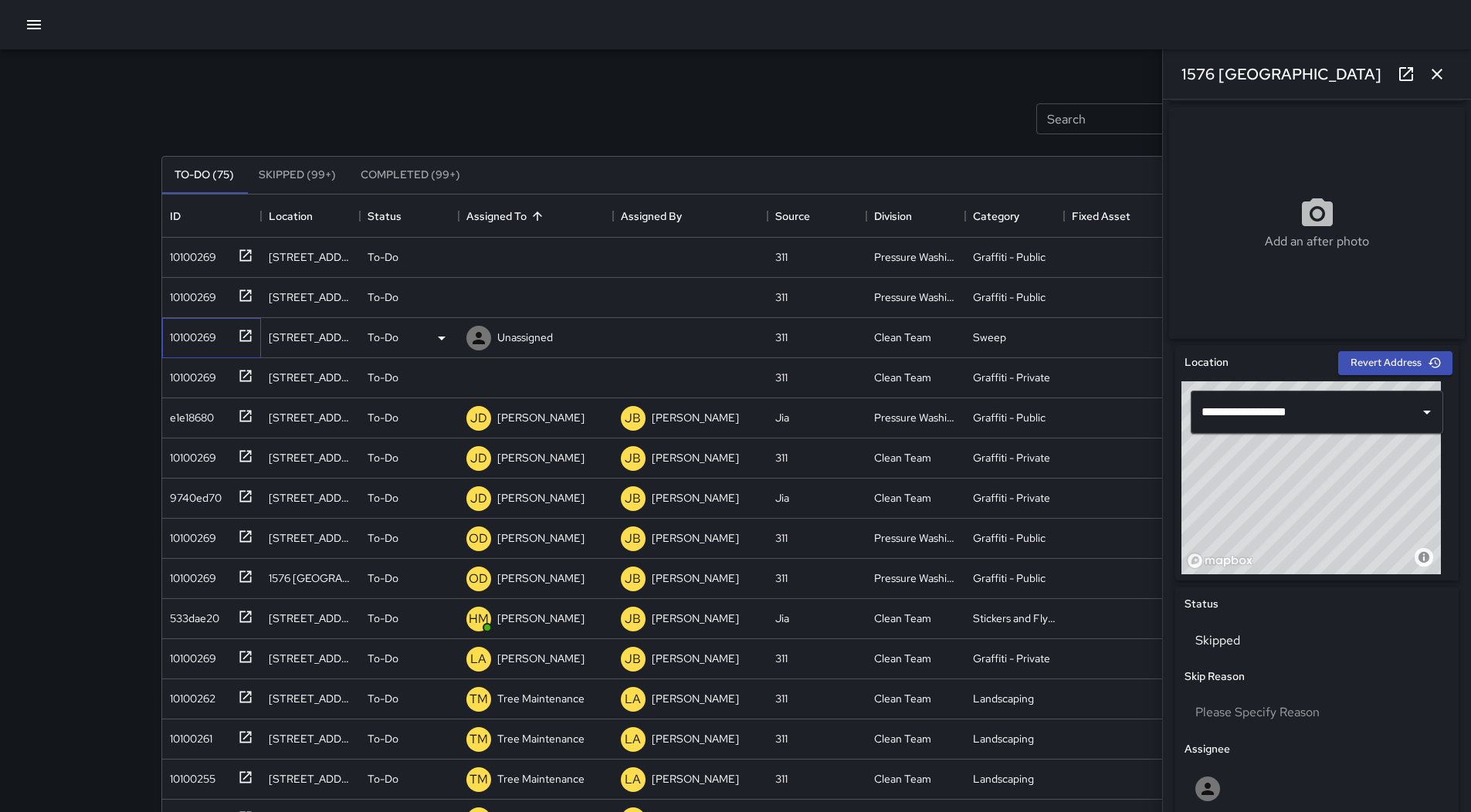
click at [182, 341] on div "10100269" at bounding box center [190, 334] width 52 height 22
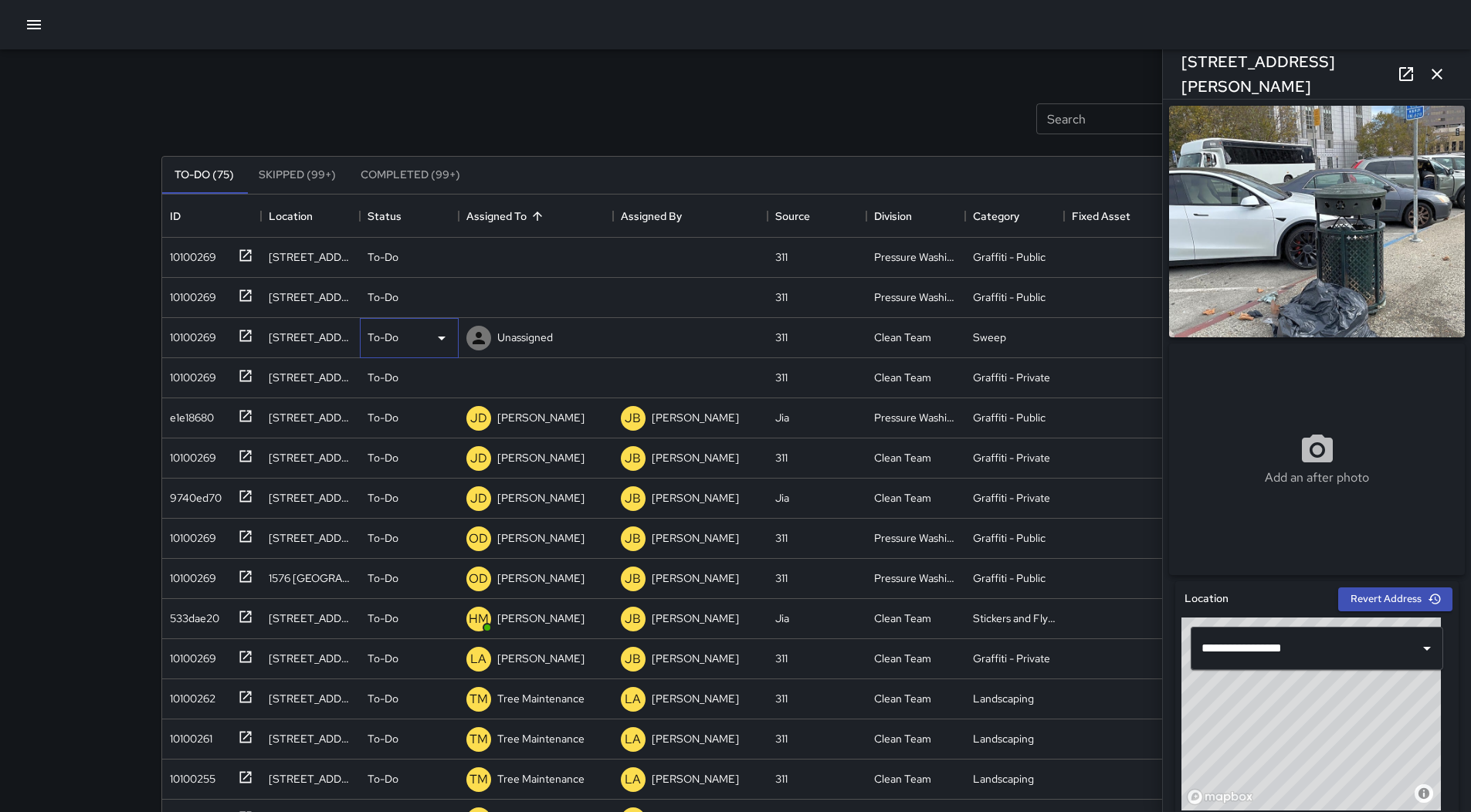
click at [441, 341] on icon at bounding box center [441, 338] width 18 height 18
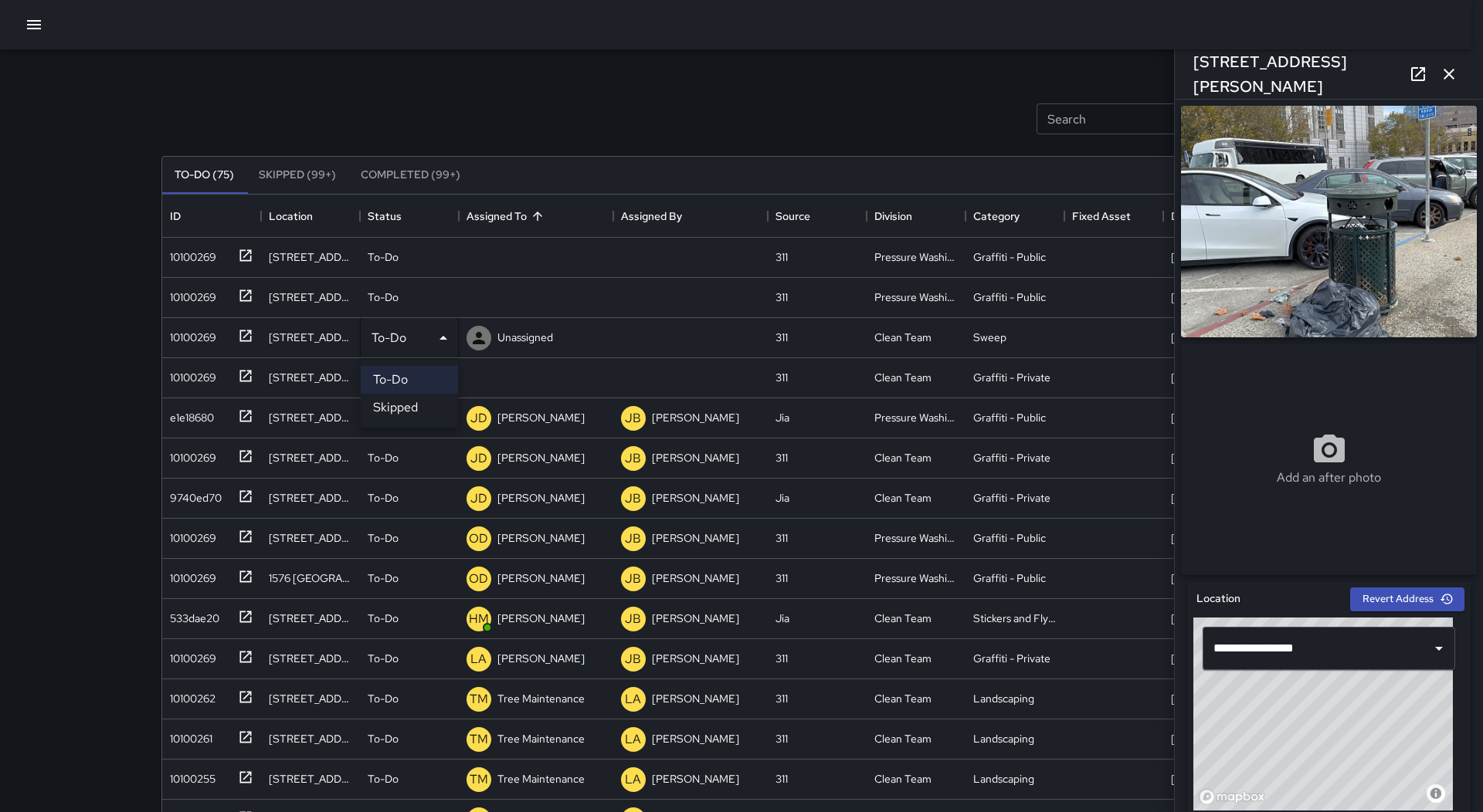
click at [405, 402] on li "Skipped" at bounding box center [410, 408] width 98 height 28
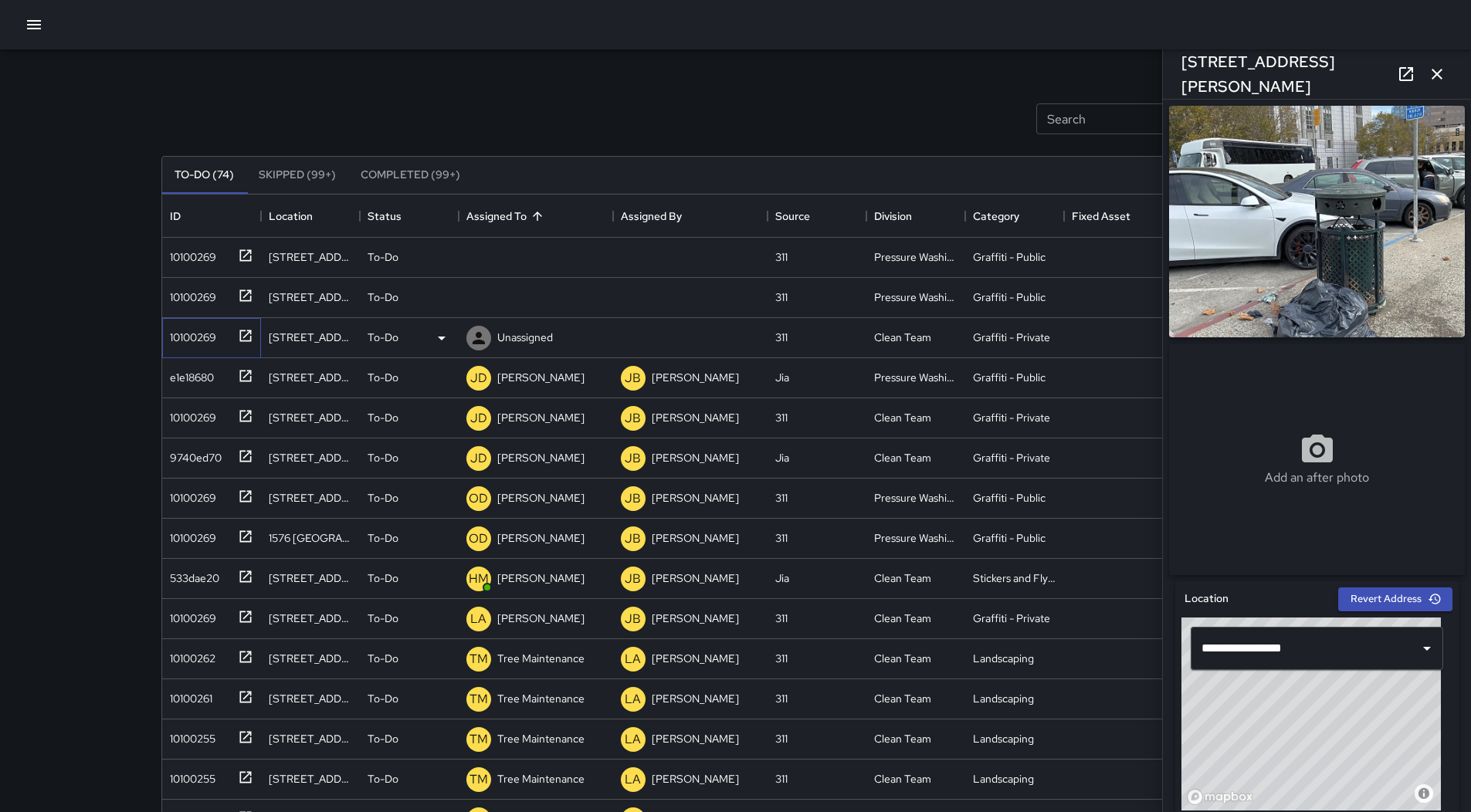
click at [220, 341] on div "10100269" at bounding box center [208, 335] width 90 height 25
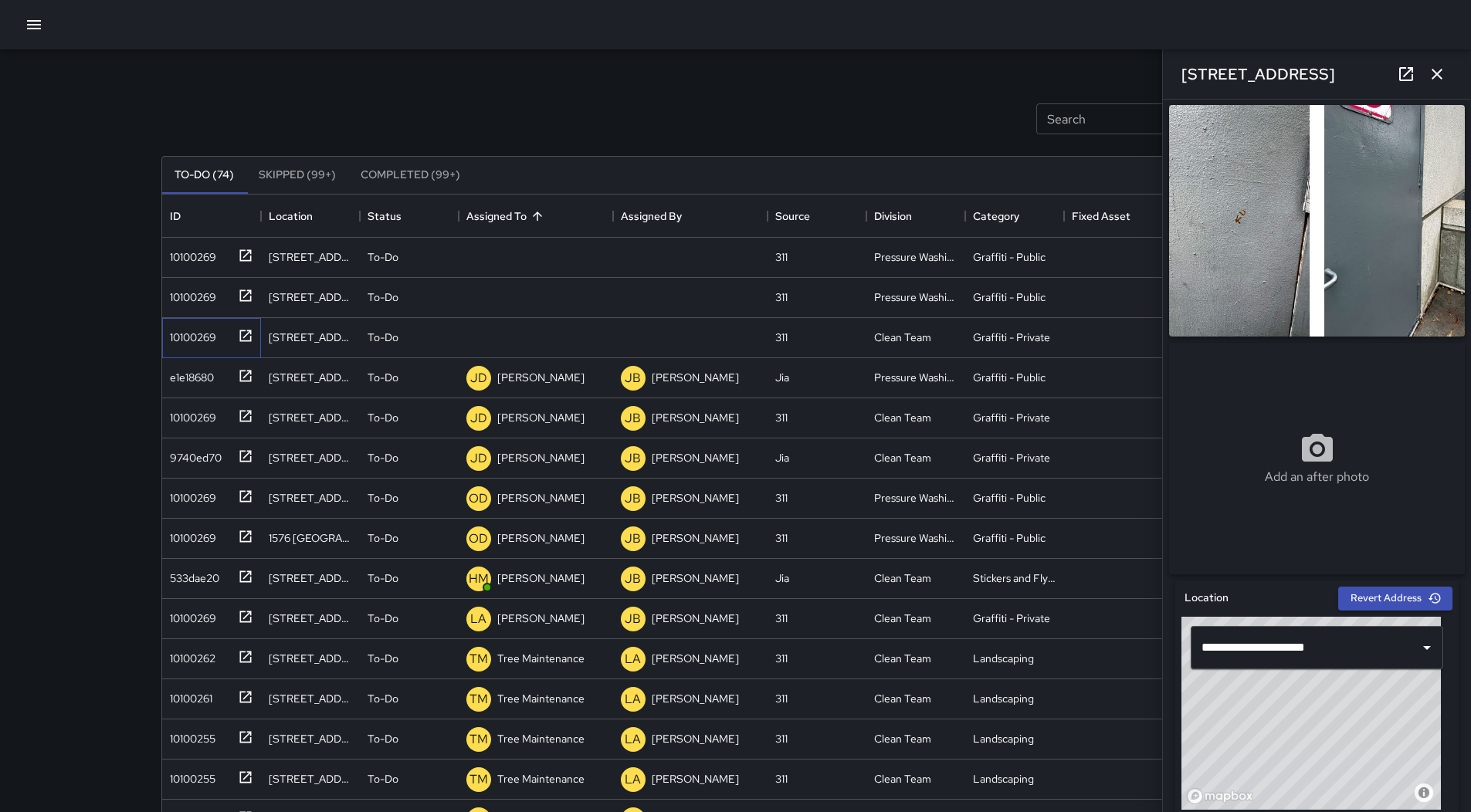
scroll to position [0, 0]
click at [220, 339] on div "10100269" at bounding box center [208, 335] width 90 height 25
click at [505, 336] on p "Unassigned" at bounding box center [525, 337] width 56 height 16
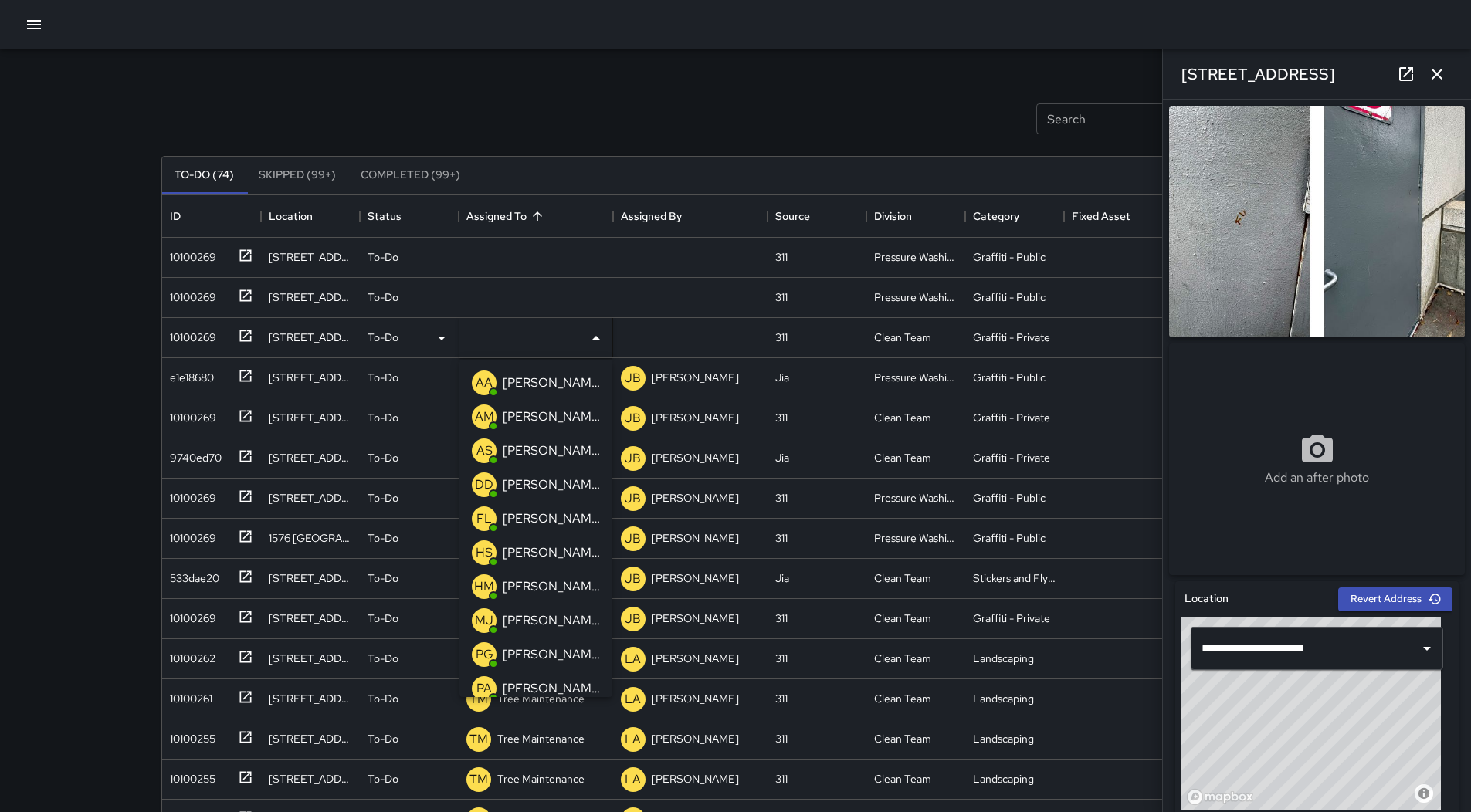
click at [539, 418] on p "[PERSON_NAME]" at bounding box center [552, 416] width 98 height 18
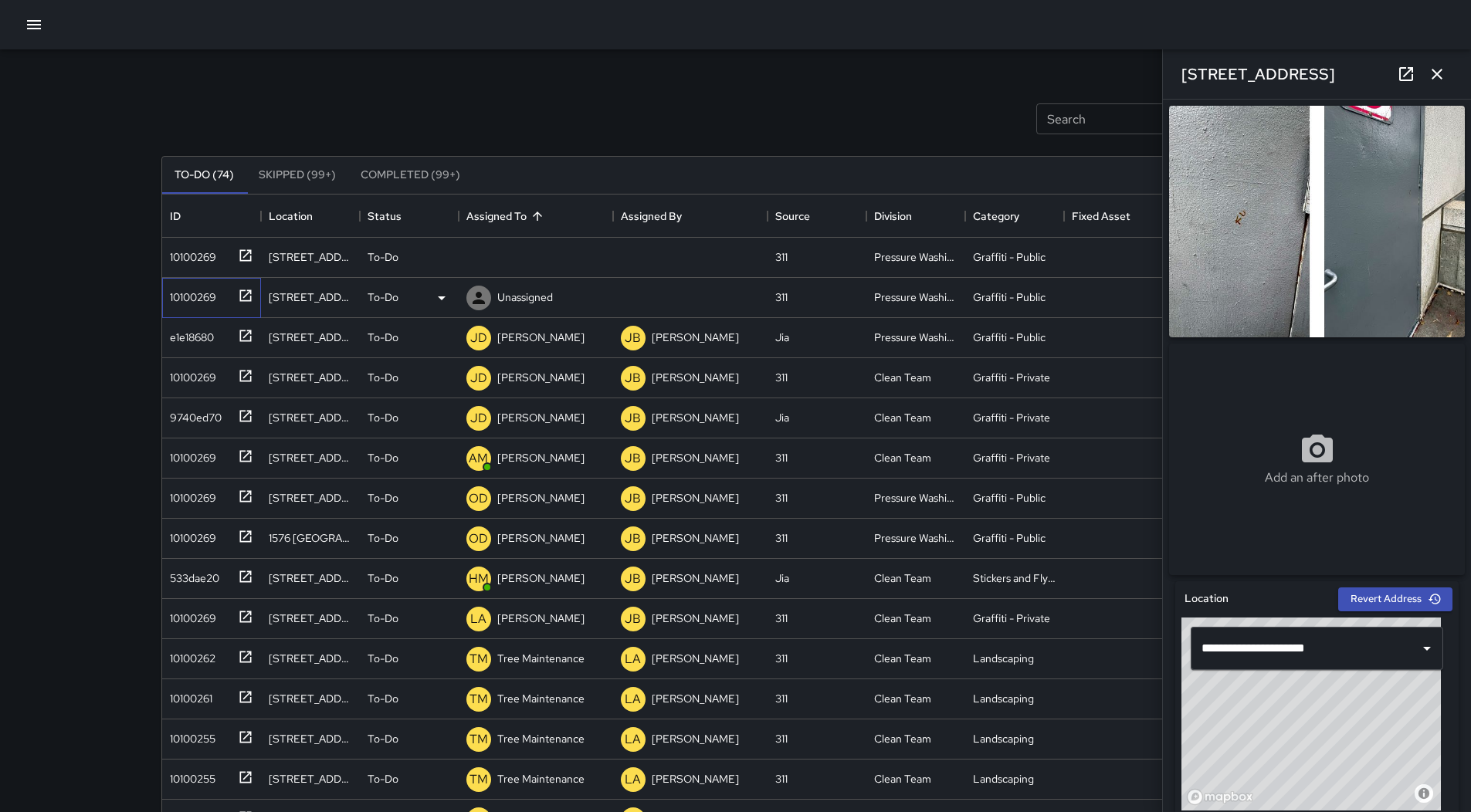
click at [178, 288] on div "10100269" at bounding box center [190, 294] width 52 height 22
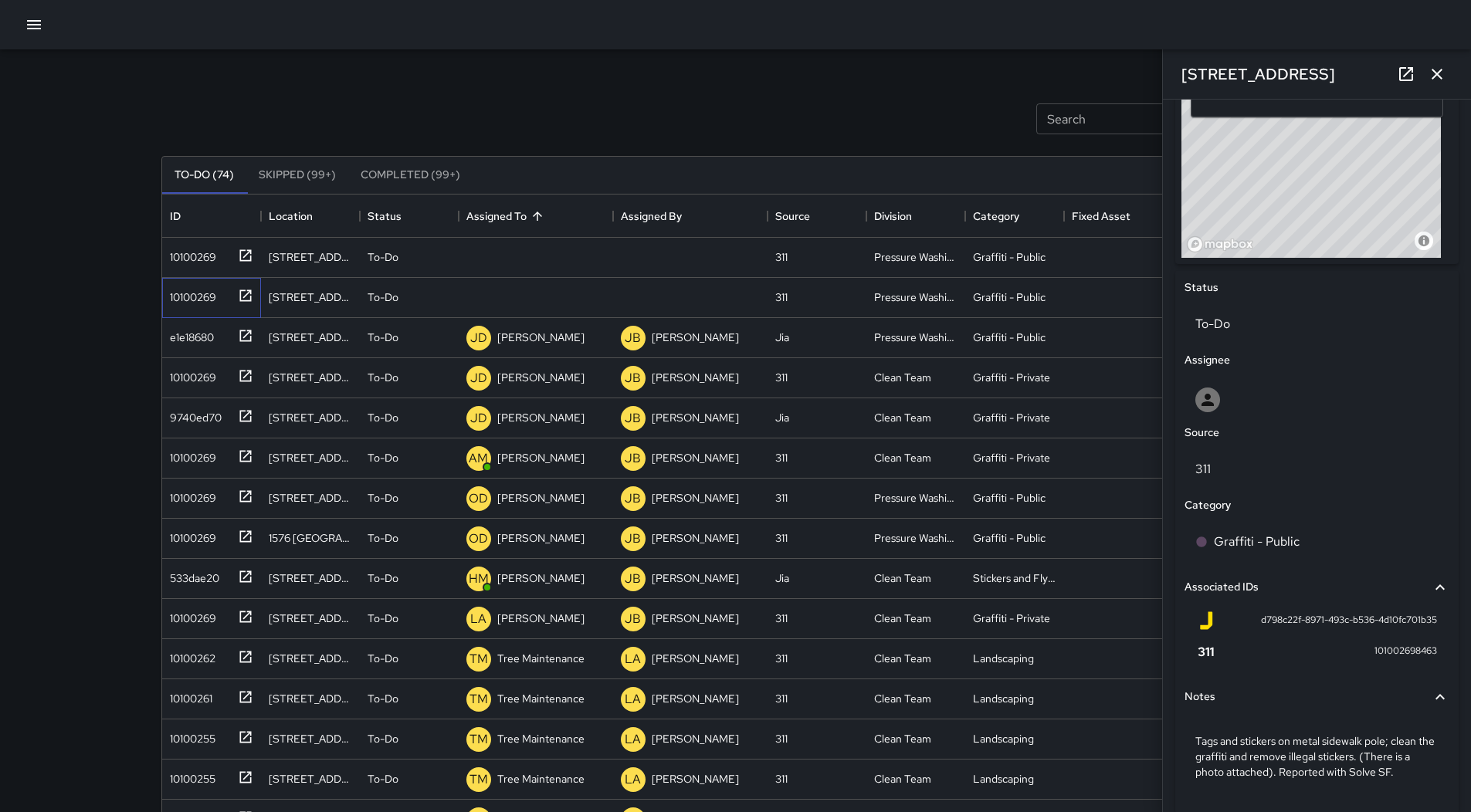
scroll to position [452, 0]
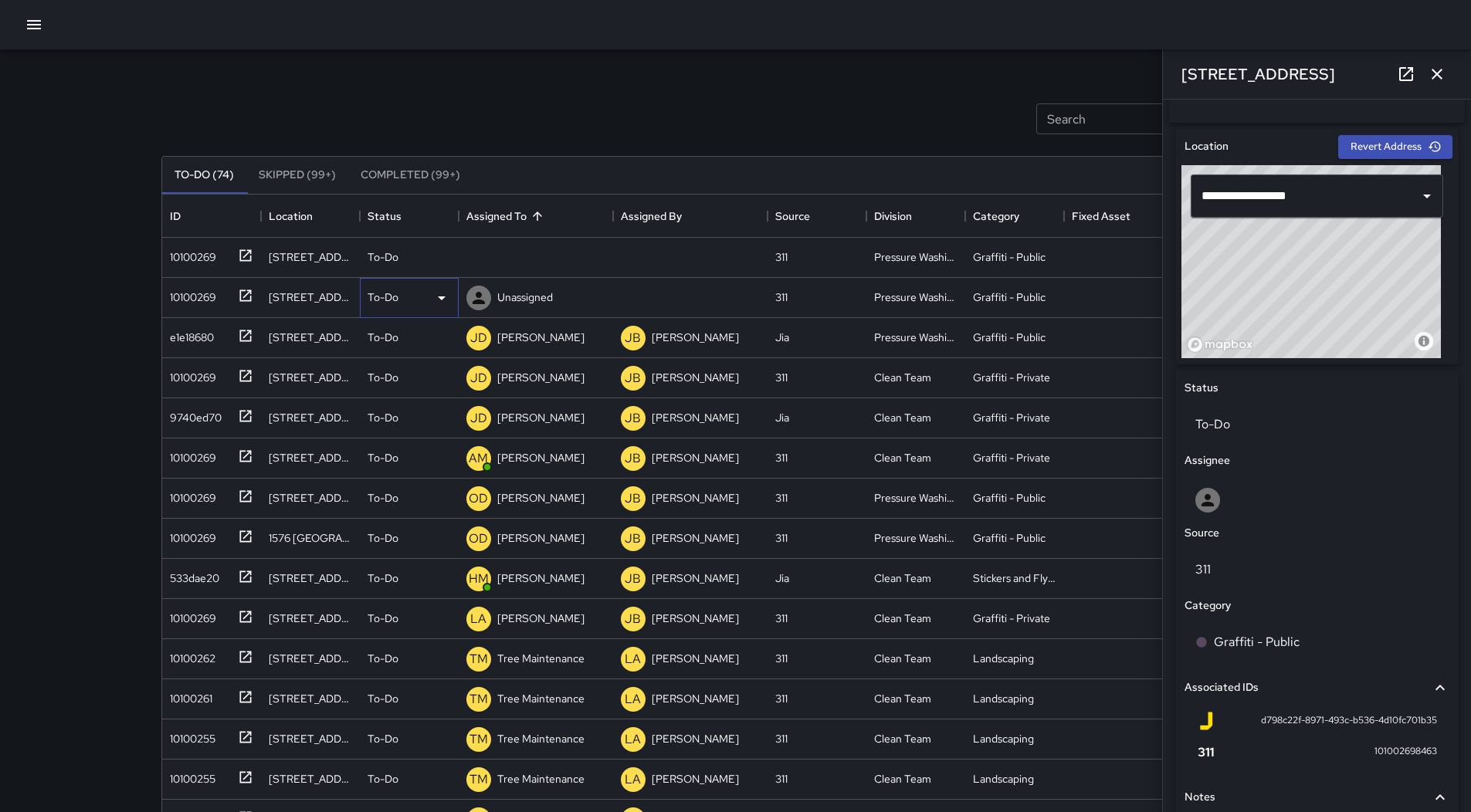
click at [428, 300] on div "To-Do" at bounding box center [410, 297] width 84 height 18
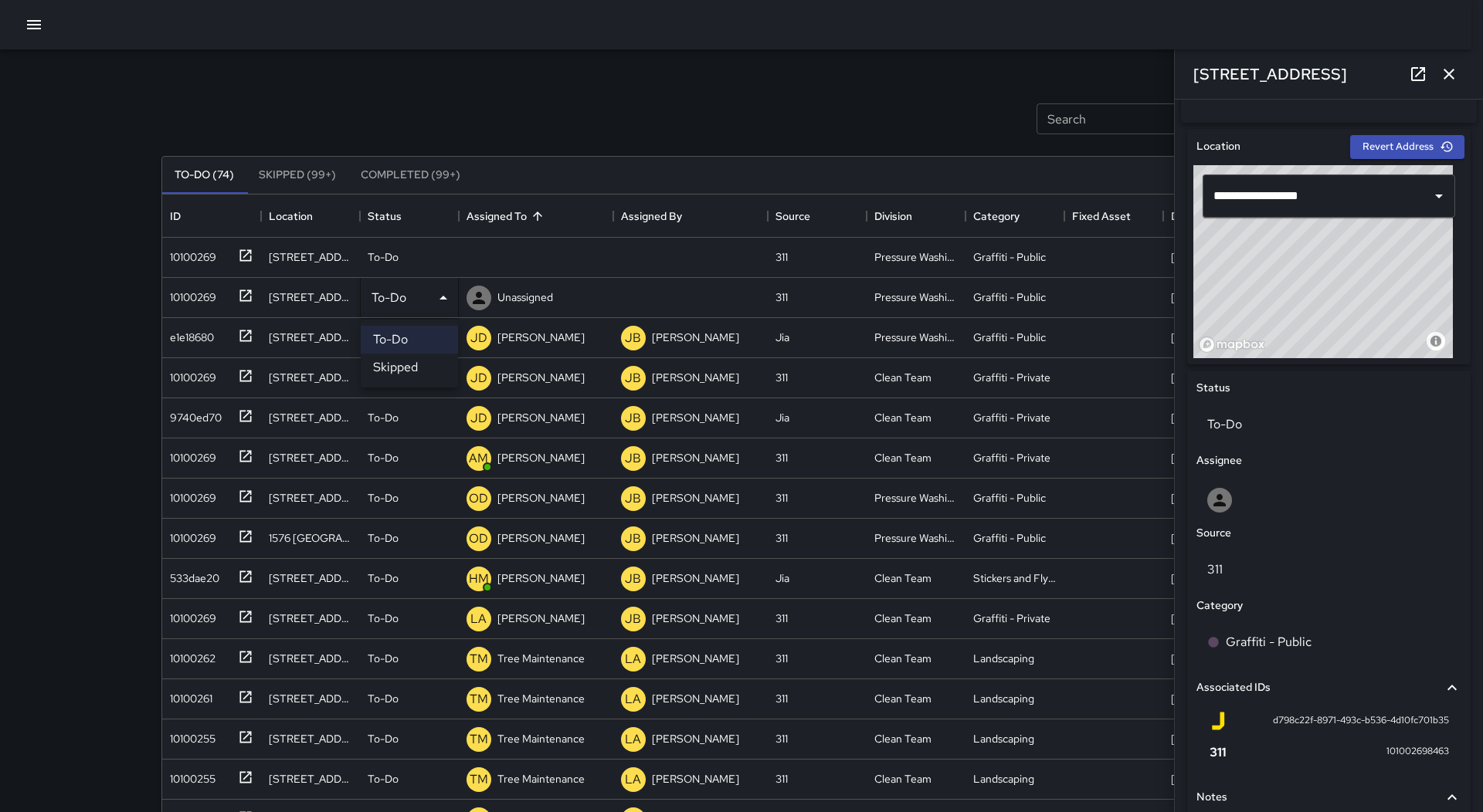
drag, startPoint x: 388, startPoint y: 363, endPoint x: 252, endPoint y: 309, distance: 146.3
click at [386, 363] on li "Skipped" at bounding box center [410, 368] width 98 height 28
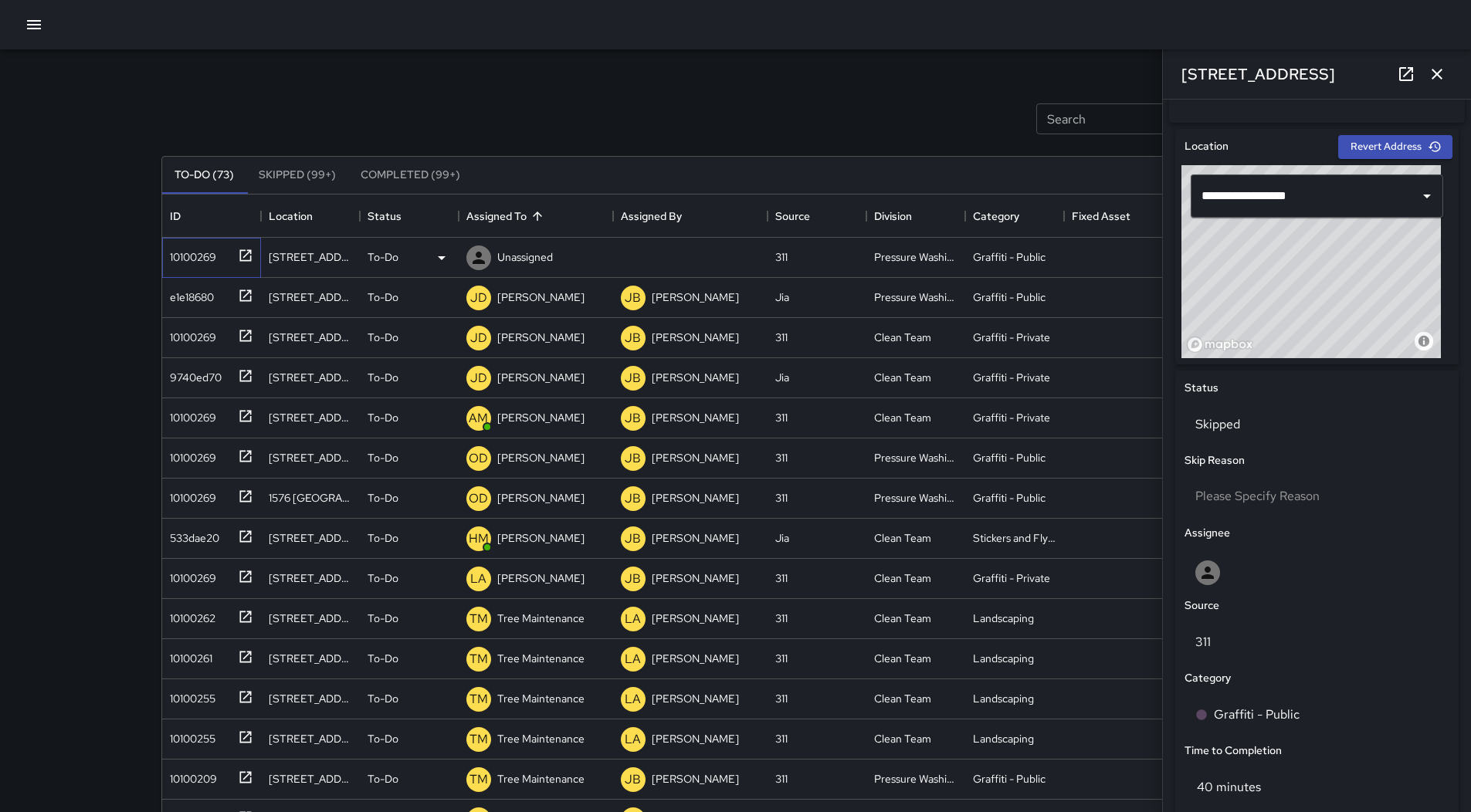
click at [183, 248] on div "10100269" at bounding box center [190, 254] width 52 height 22
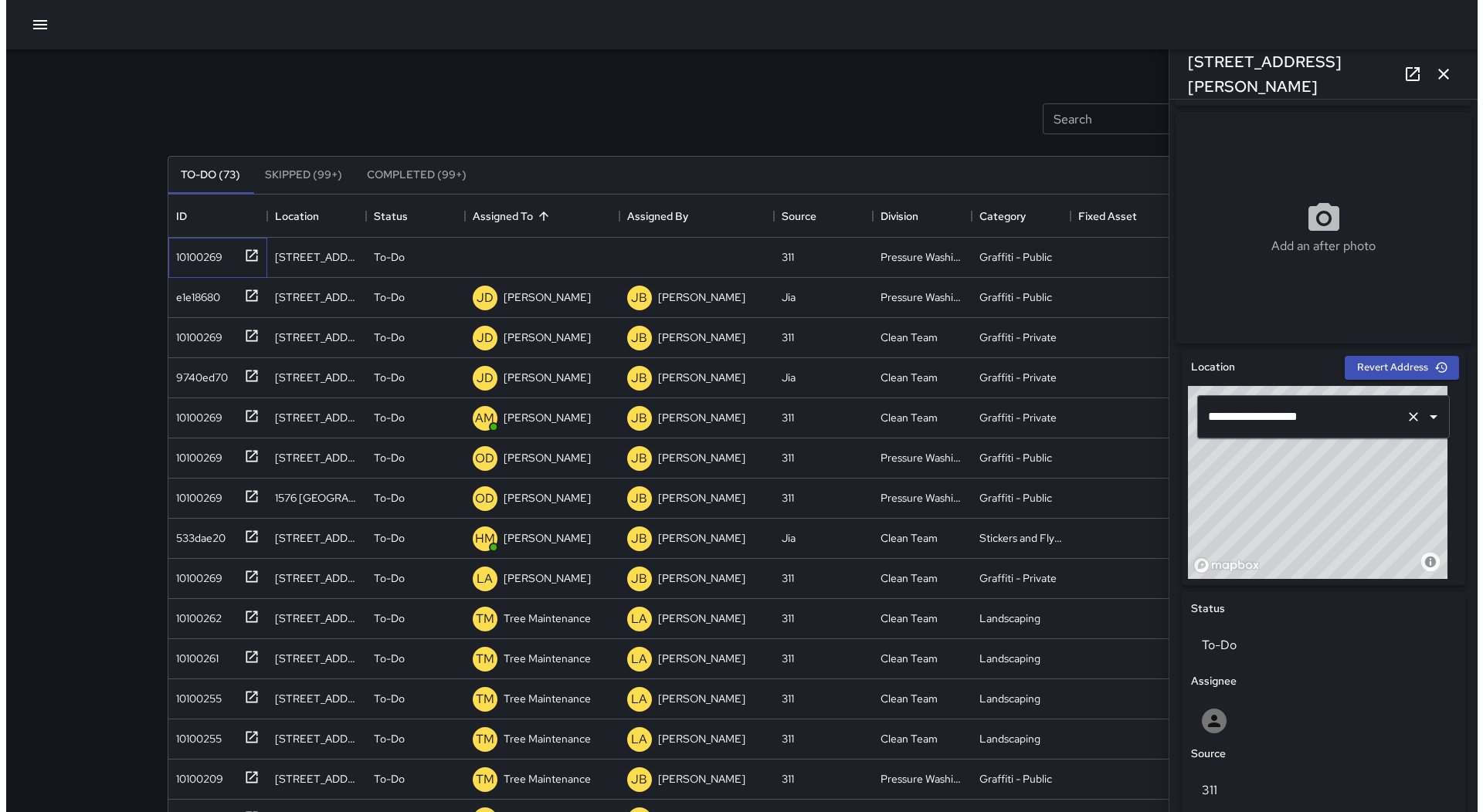
scroll to position [386, 0]
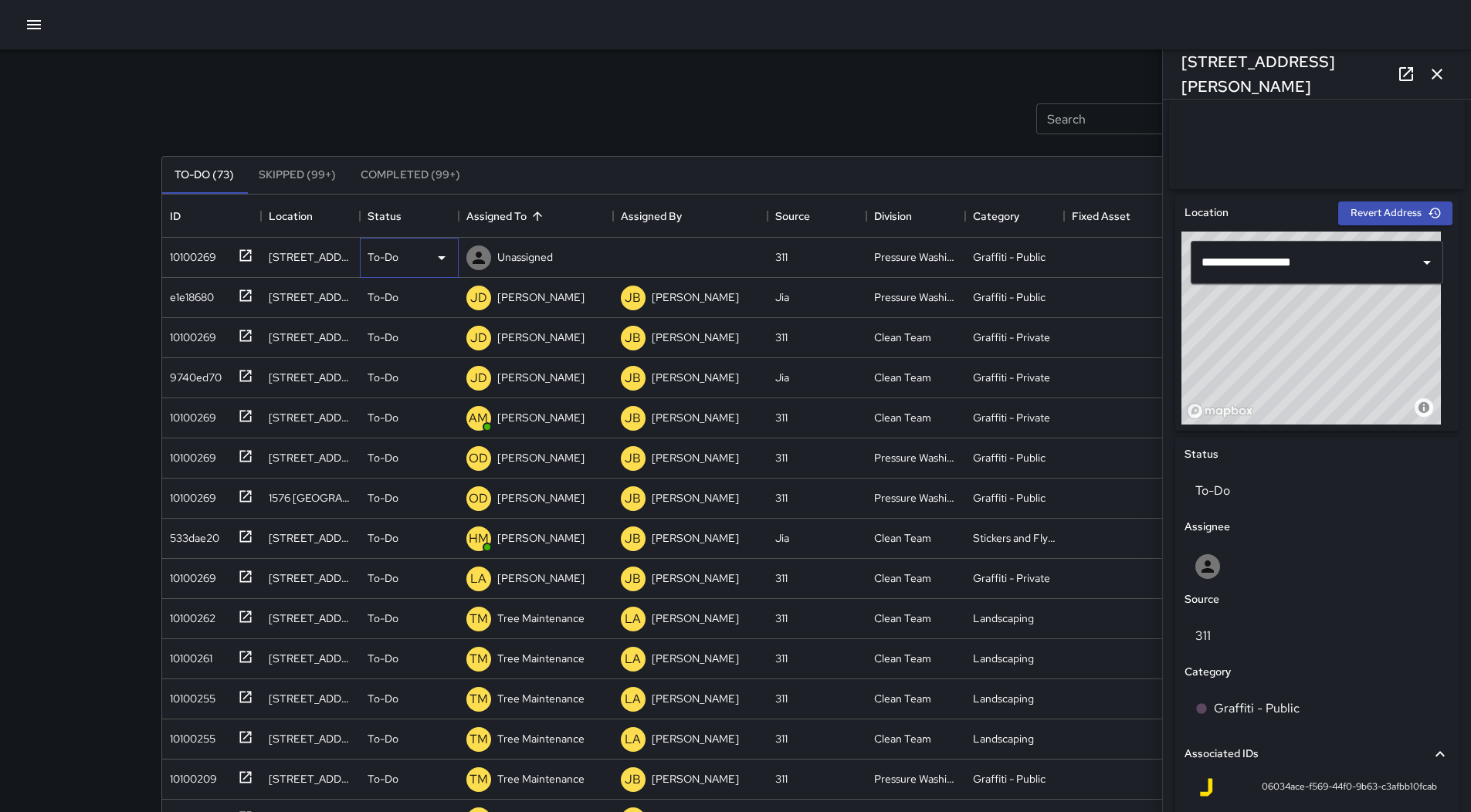
click at [440, 263] on icon at bounding box center [441, 257] width 18 height 18
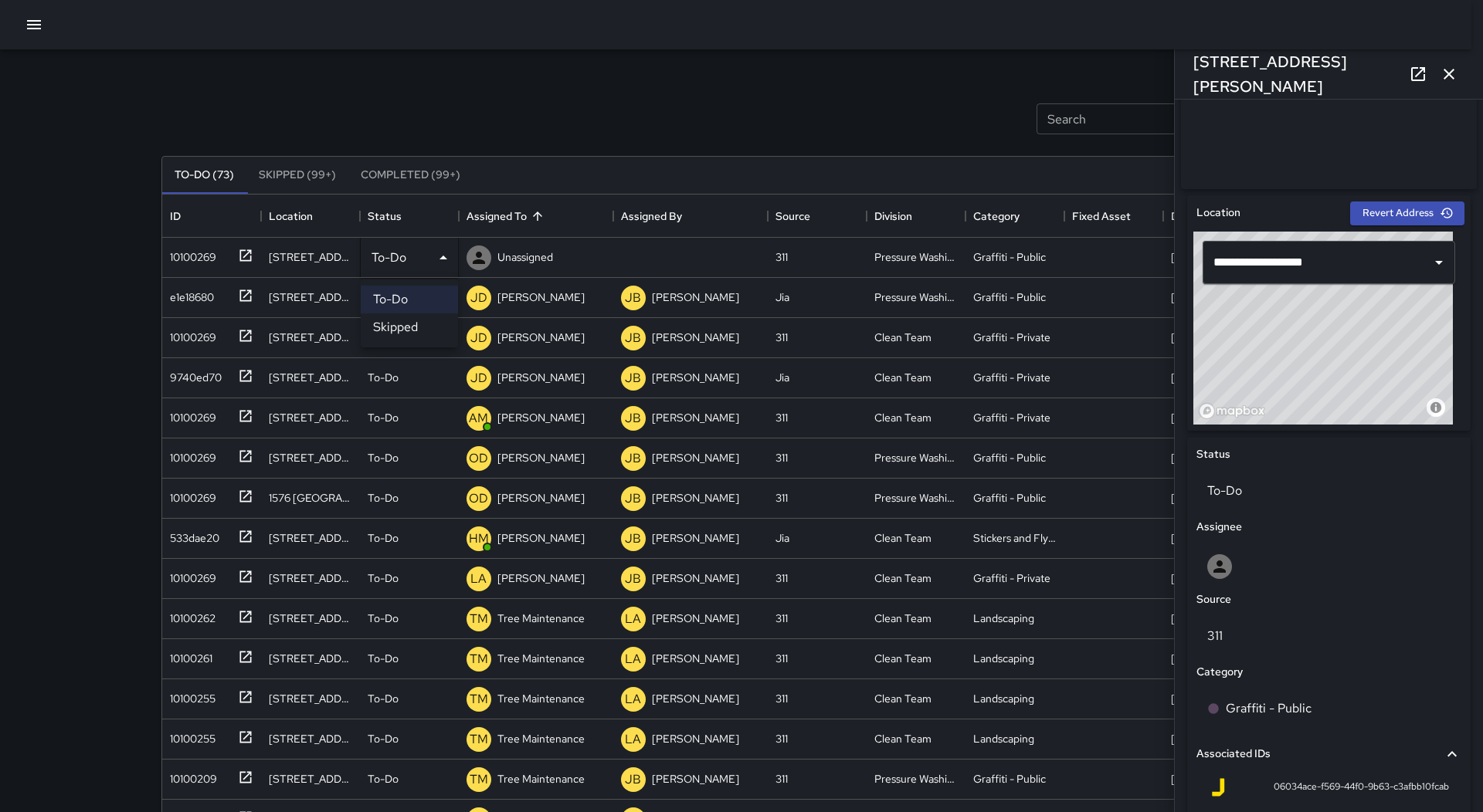
click at [423, 328] on li "Skipped" at bounding box center [410, 328] width 98 height 28
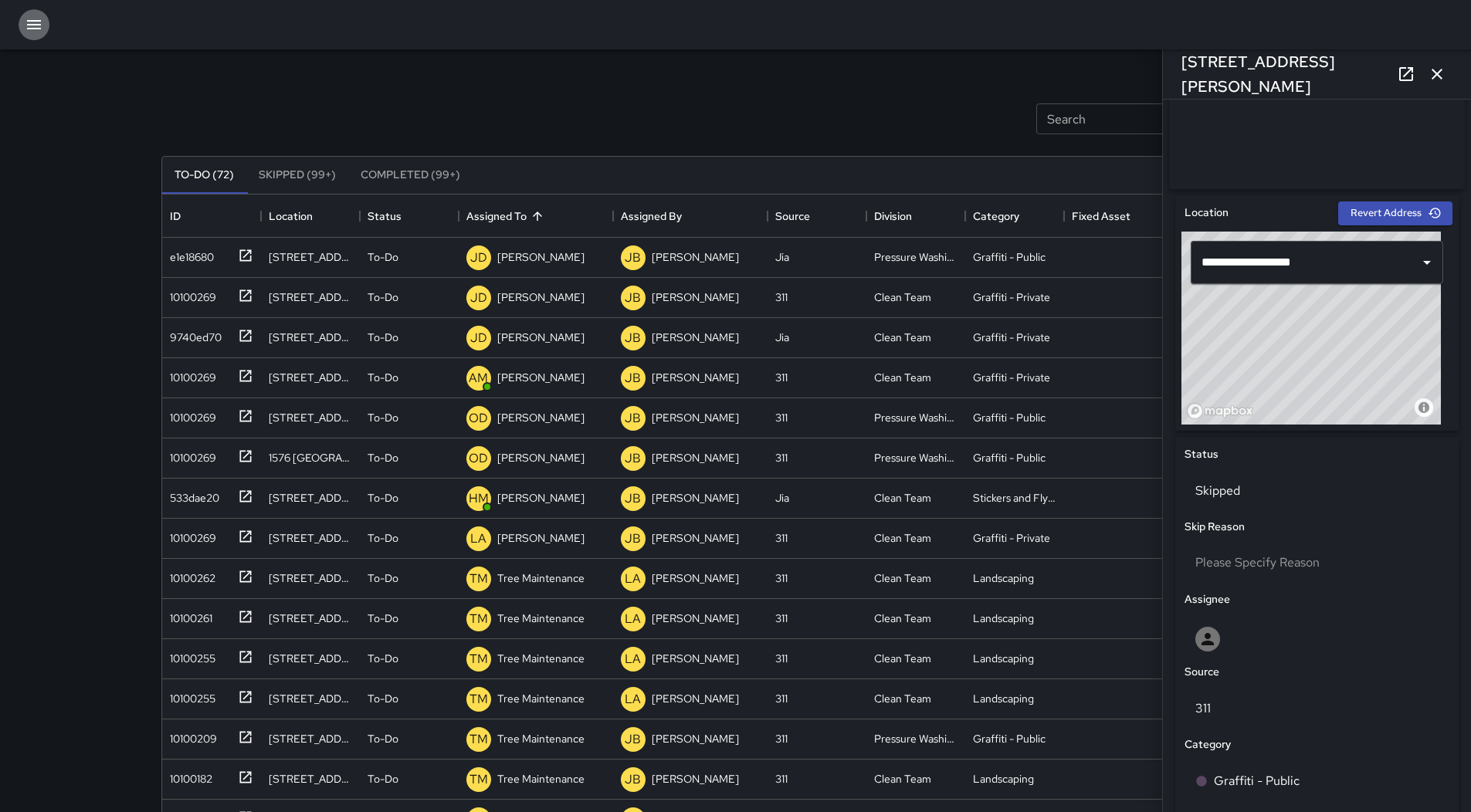
drag, startPoint x: 24, startPoint y: 23, endPoint x: 41, endPoint y: 46, distance: 28.6
click at [25, 24] on button "button" at bounding box center [33, 24] width 31 height 30
